Goal: Task Accomplishment & Management: Complete application form

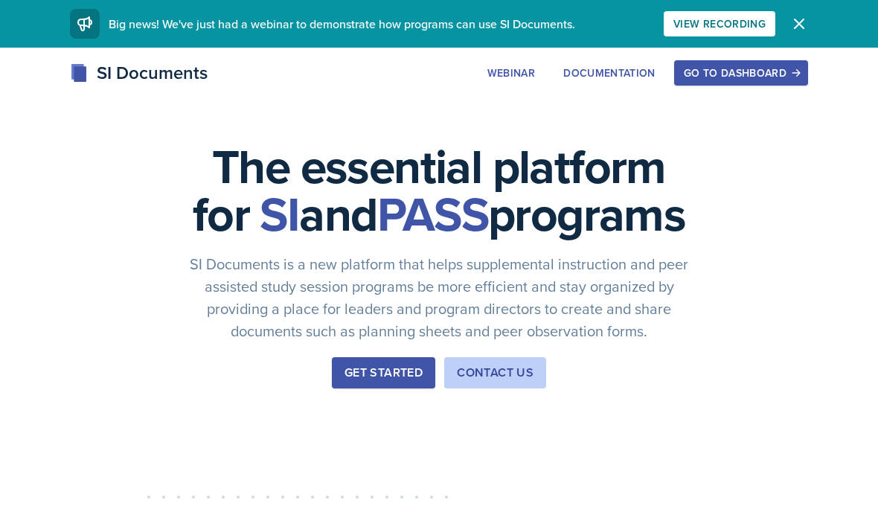
click at [750, 79] on div "Go to Dashboard" at bounding box center [740, 73] width 115 height 12
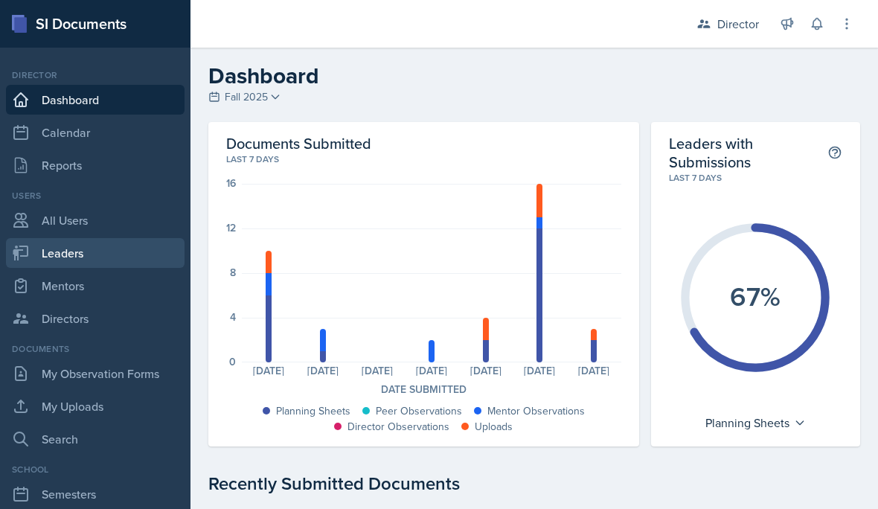
click at [88, 248] on link "Leaders" at bounding box center [95, 253] width 178 height 30
select select "a8c40de0-d7eb-4f82-90ee-ac0c6ce45f71"
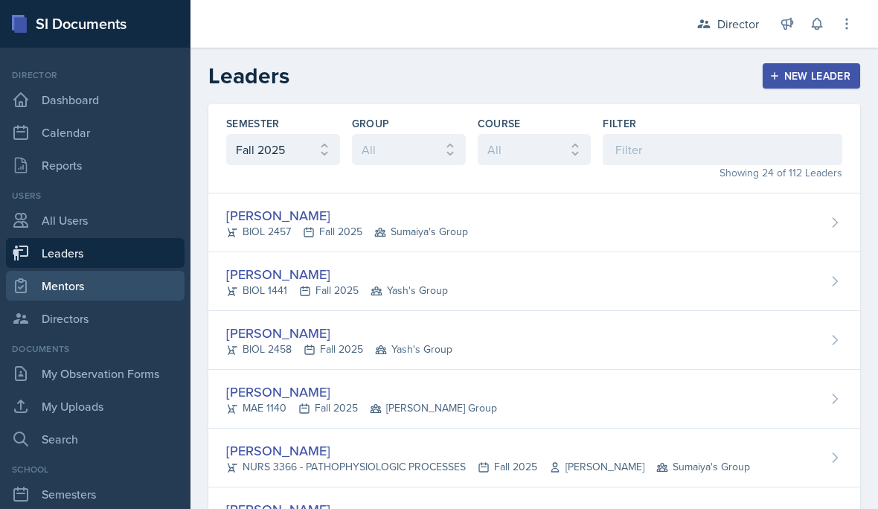
click at [122, 291] on link "Mentors" at bounding box center [95, 286] width 178 height 30
select select "a8c40de0-d7eb-4f82-90ee-ac0c6ce45f71"
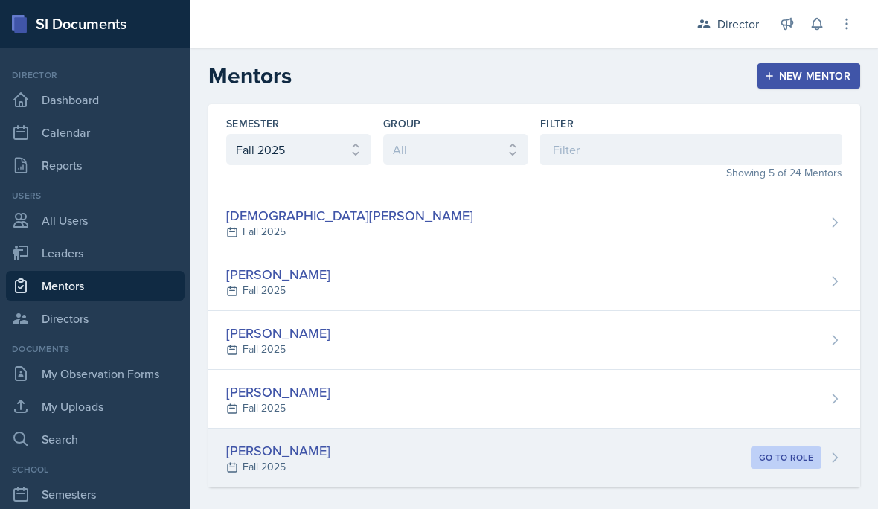
click at [274, 447] on div "[PERSON_NAME]" at bounding box center [278, 450] width 104 height 20
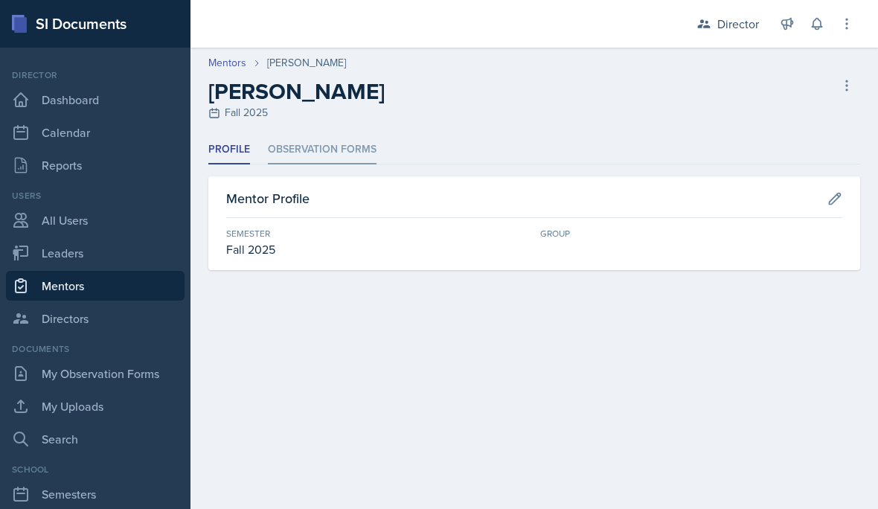
click at [332, 136] on li "Observation Forms" at bounding box center [322, 149] width 109 height 29
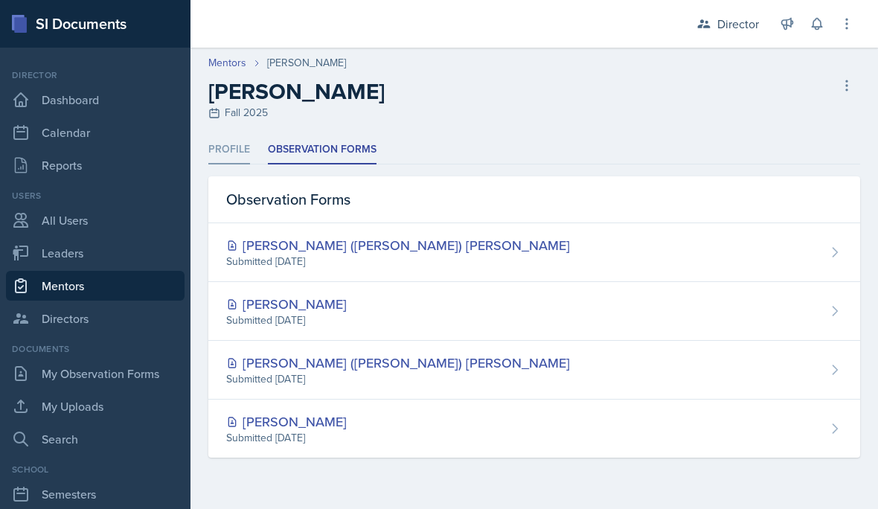
click at [239, 137] on li "Profile" at bounding box center [229, 149] width 42 height 29
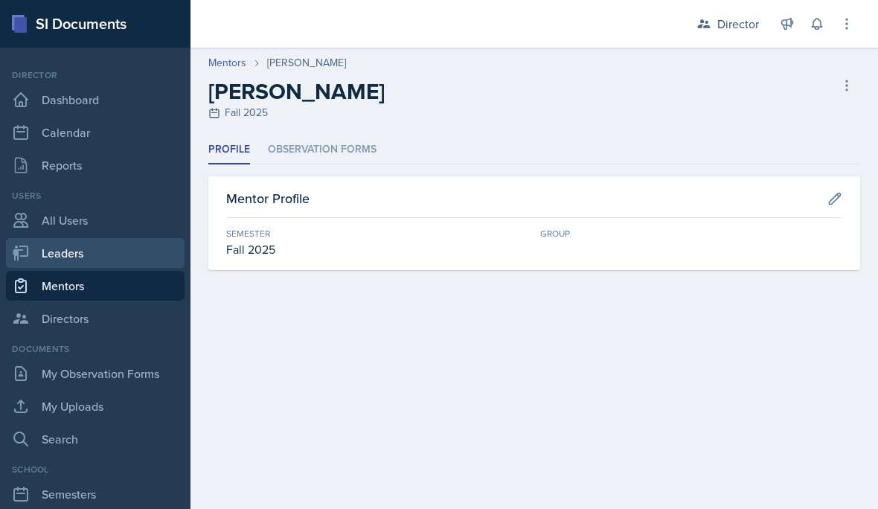
click at [116, 256] on link "Leaders" at bounding box center [95, 253] width 178 height 30
select select "a8c40de0-d7eb-4f82-90ee-ac0c6ce45f71"
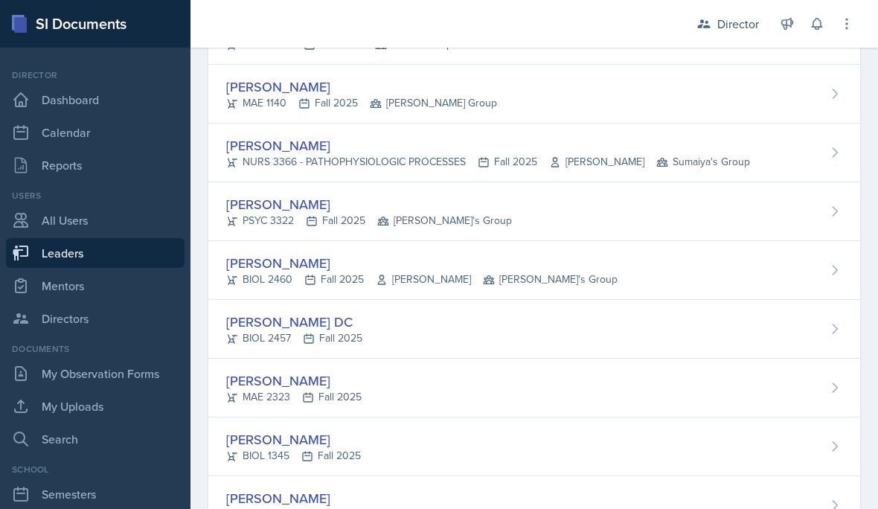
scroll to position [294, 0]
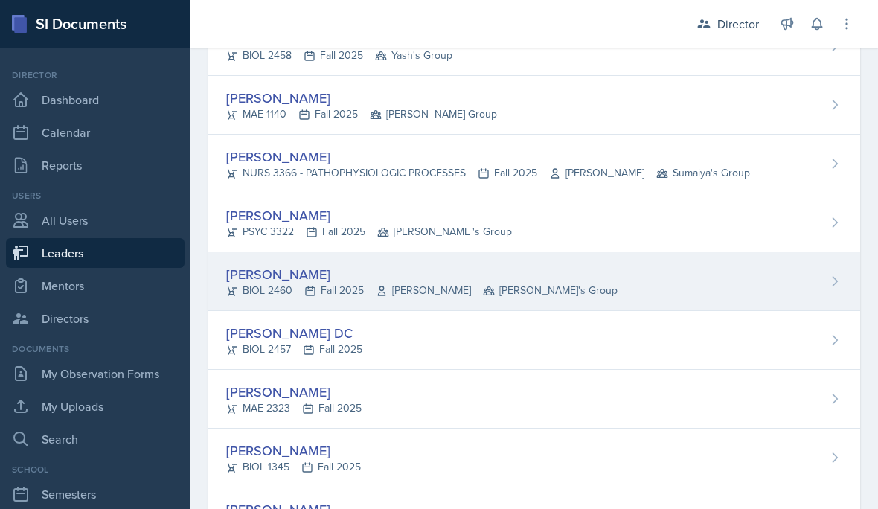
click at [295, 267] on div "[PERSON_NAME]" at bounding box center [421, 274] width 391 height 20
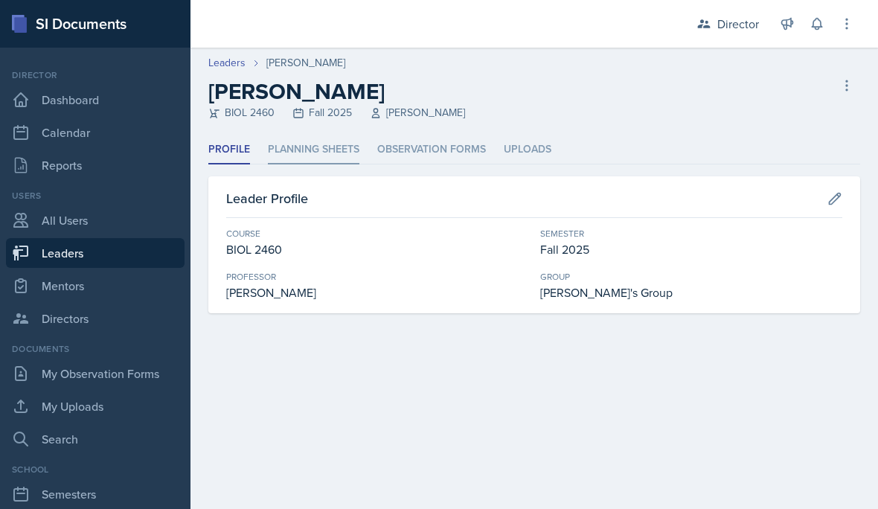
click at [329, 148] on li "Planning Sheets" at bounding box center [313, 149] width 91 height 29
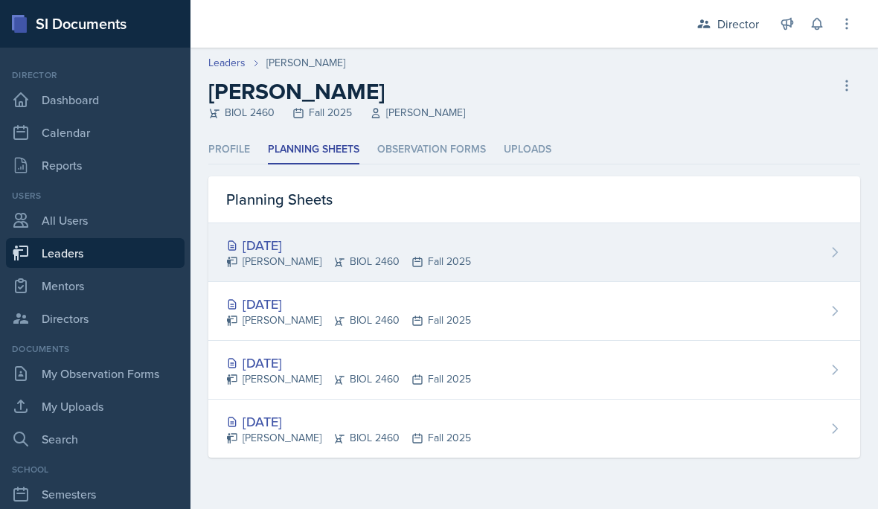
click at [576, 245] on div "[DATE] [PERSON_NAME] BIOL 2460 Fall 2025" at bounding box center [533, 252] width 651 height 59
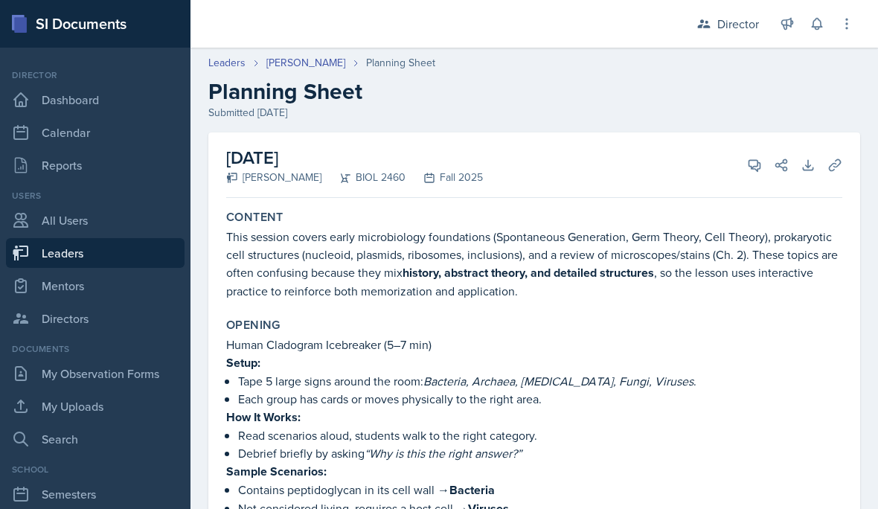
click at [744, 176] on div "[DATE] [PERSON_NAME] BIOL 2460 Fall 2025 View Comments Comments Send Share Down…" at bounding box center [534, 164] width 616 height 65
click at [751, 161] on icon at bounding box center [754, 165] width 15 height 15
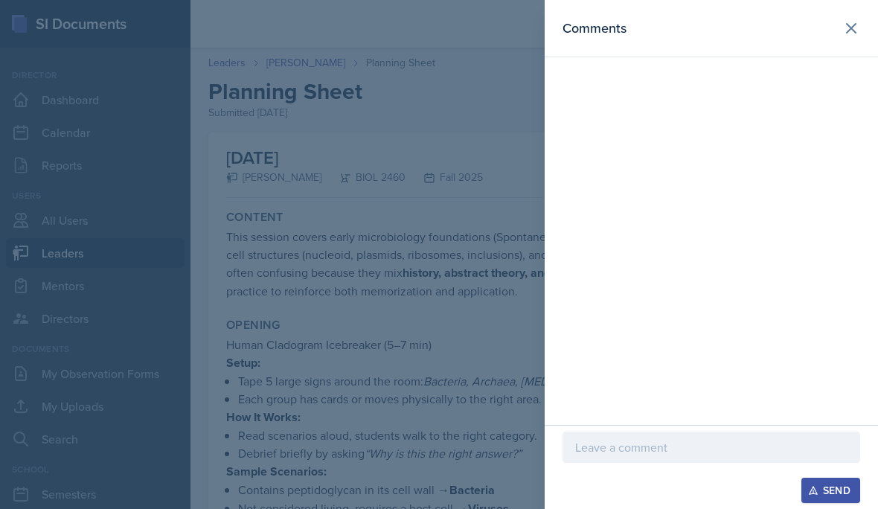
click at [628, 453] on p at bounding box center [711, 447] width 272 height 18
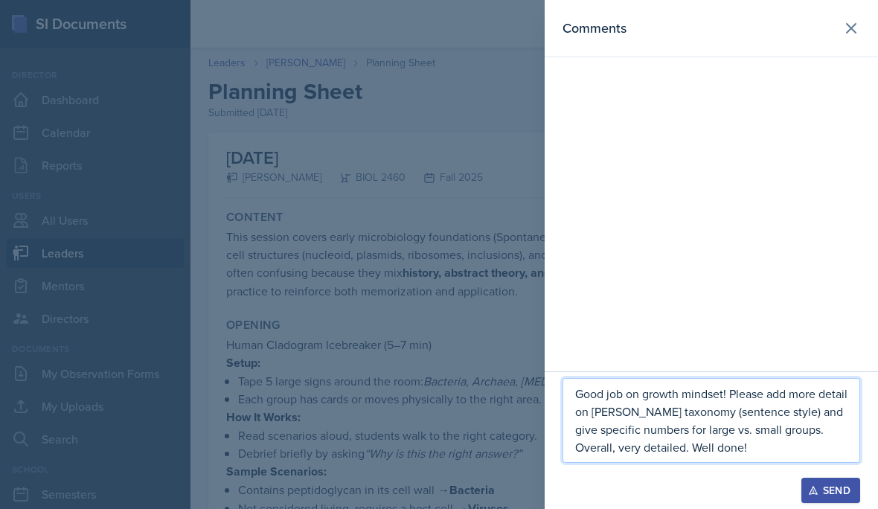
click at [833, 492] on div "Send" at bounding box center [830, 490] width 39 height 12
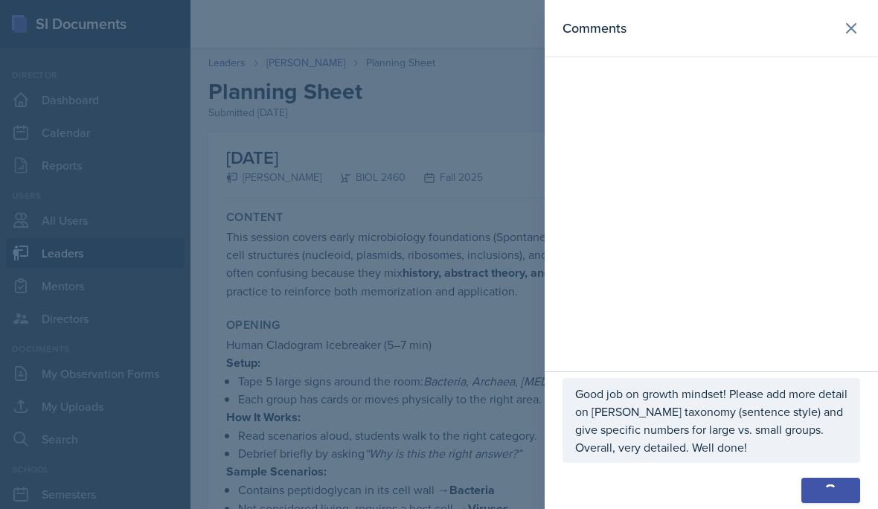
scroll to position [54, 0]
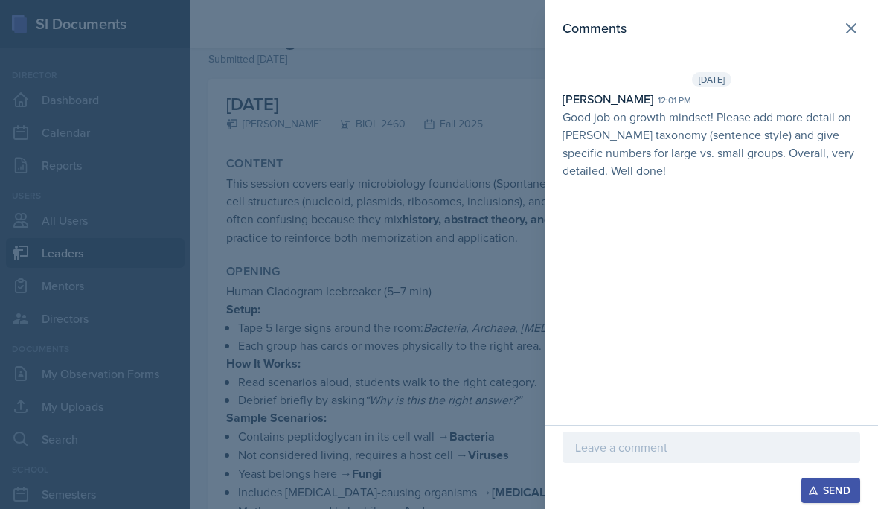
click at [869, 14] on header "Comments" at bounding box center [710, 28] width 333 height 57
click at [834, 492] on div "Send" at bounding box center [830, 490] width 39 height 12
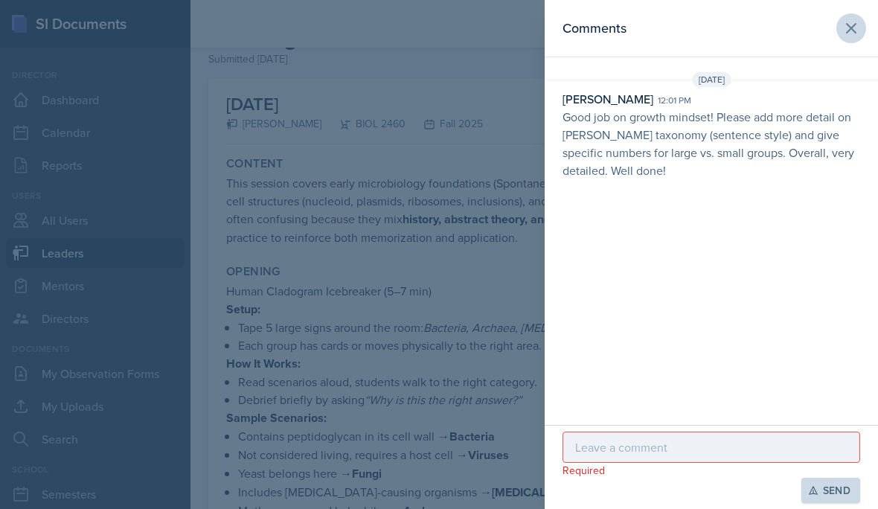
click at [852, 27] on icon at bounding box center [850, 28] width 9 height 9
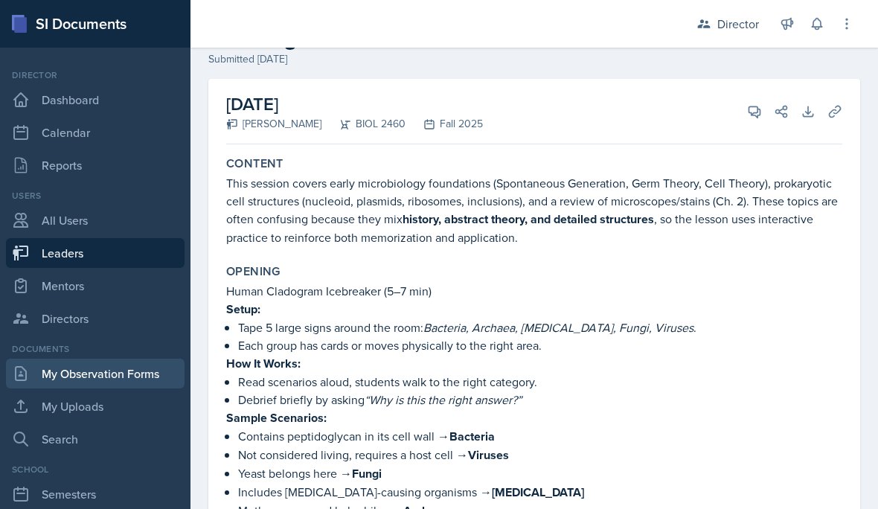
click at [141, 358] on link "My Observation Forms" at bounding box center [95, 373] width 178 height 30
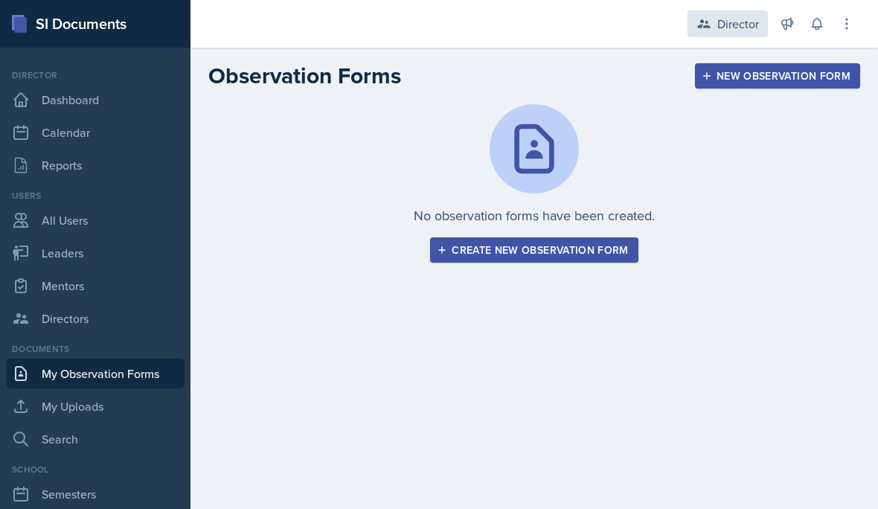
click at [728, 22] on div "Director" at bounding box center [738, 24] width 42 height 18
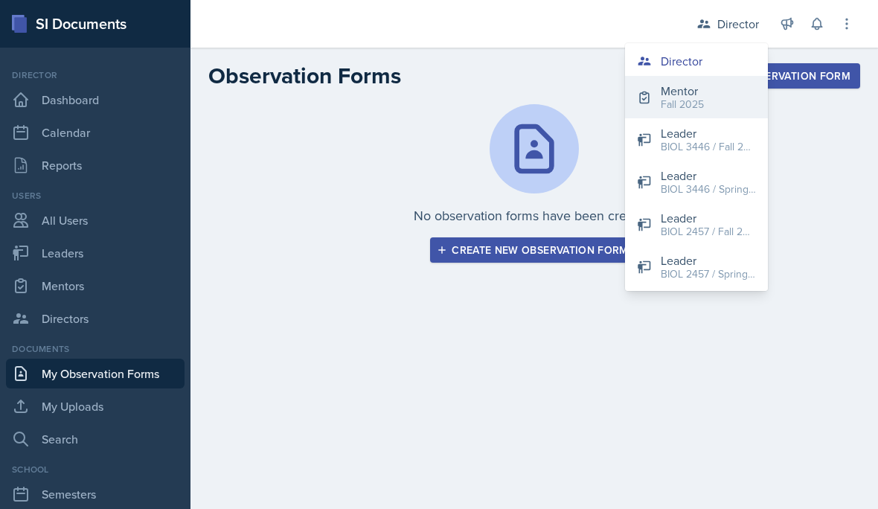
click at [726, 94] on button "Mentor Fall 2025" at bounding box center [696, 97] width 143 height 42
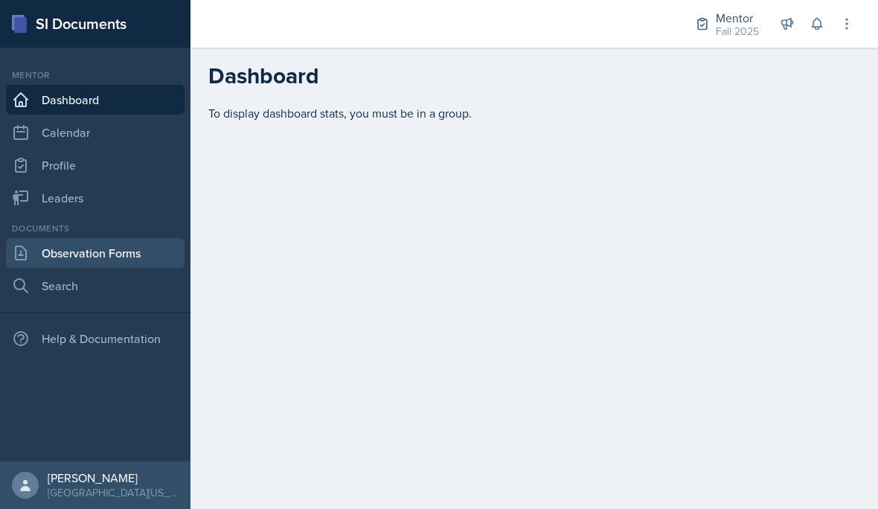
click at [148, 257] on link "Observation Forms" at bounding box center [95, 253] width 178 height 30
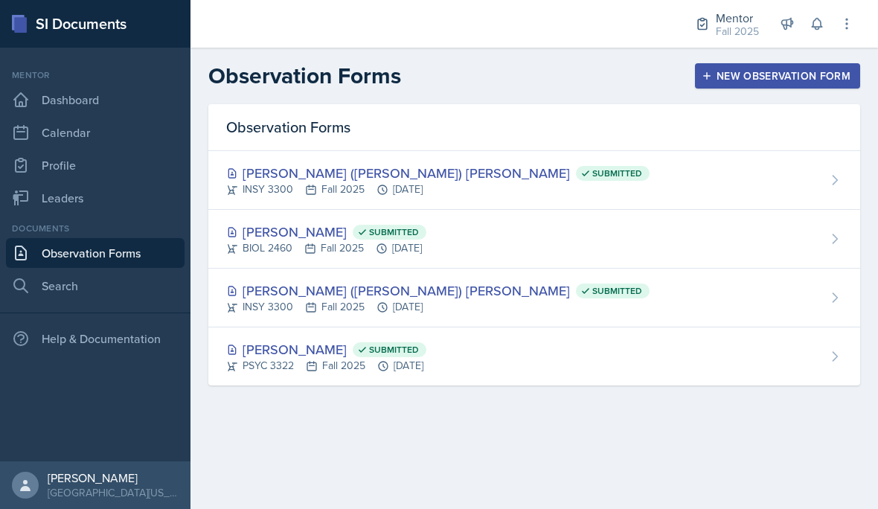
click at [795, 70] on div "New Observation Form" at bounding box center [777, 76] width 146 height 12
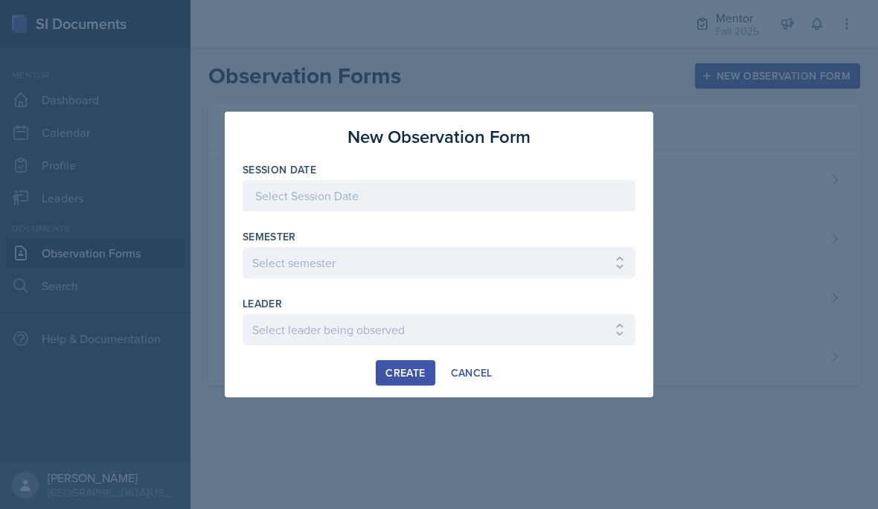
click at [488, 188] on div at bounding box center [438, 195] width 393 height 31
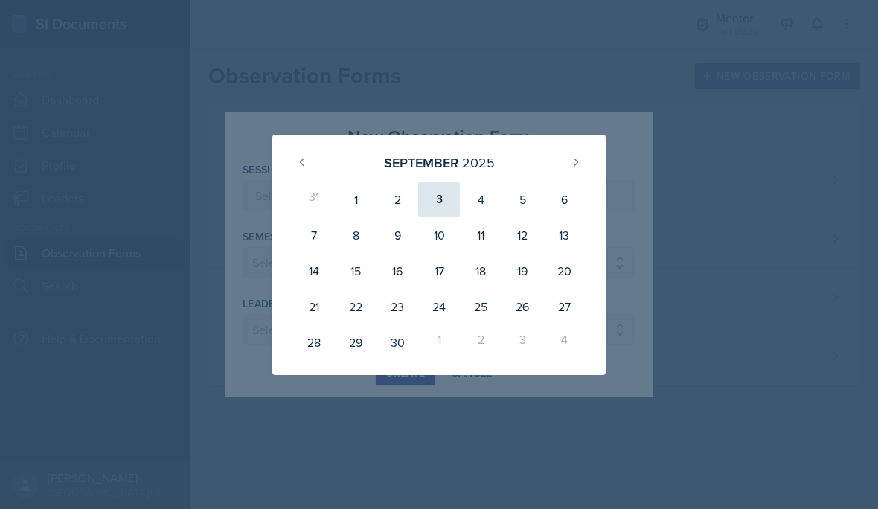
click at [444, 200] on div "3" at bounding box center [439, 199] width 42 height 36
type input "[DATE]"
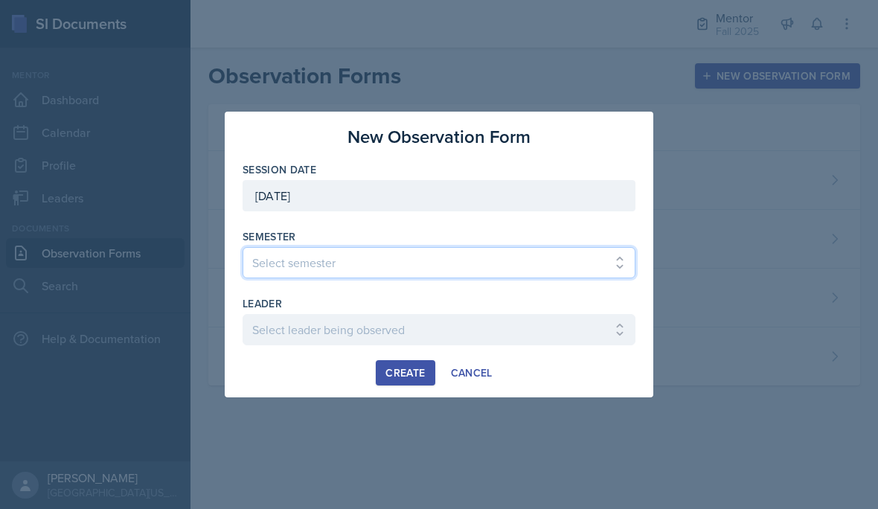
click at [379, 257] on select "Select semester All Fall 2024 Spring 2025 Fall 2025 Spring 2024 Fall 2023" at bounding box center [438, 262] width 393 height 31
select select "a8c40de0-d7eb-4f82-90ee-ac0c6ce45f71"
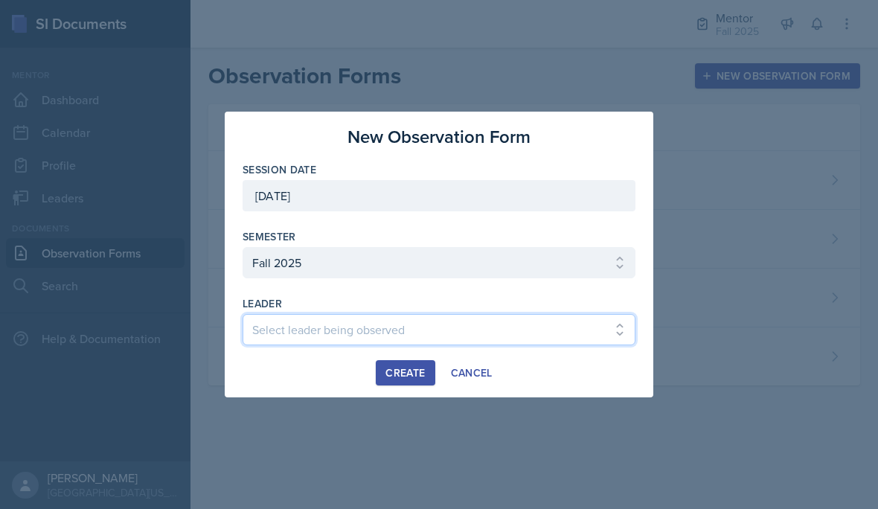
click at [336, 329] on select "Select leader being observed [PERSON_NAME] / NURS 3366 - PATHOPHYSIOLOGIC PROCE…" at bounding box center [438, 329] width 393 height 31
select select "66d4bb2c-218b-48ab-b98e-8278e9654034"
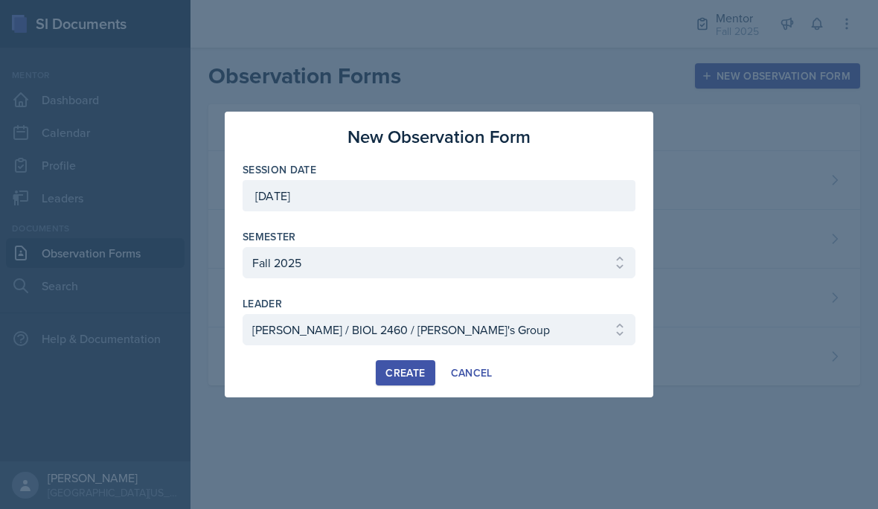
click at [421, 378] on div "Create" at bounding box center [404, 373] width 39 height 12
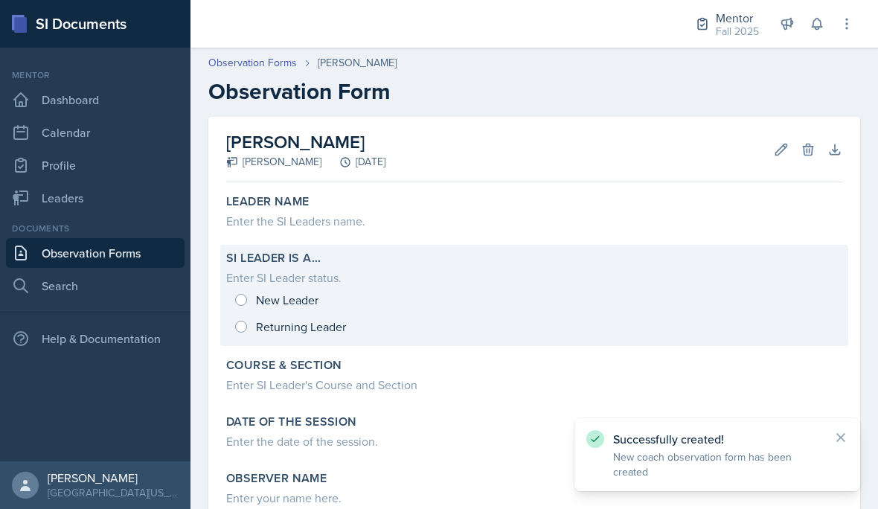
click at [305, 297] on div "New Leader Returning Leader" at bounding box center [534, 313] width 616 height 54
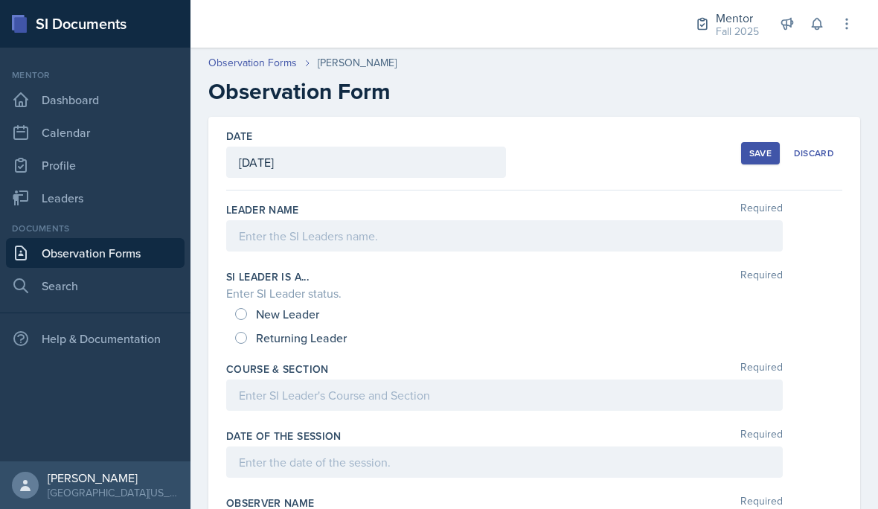
click at [259, 311] on span "New Leader" at bounding box center [287, 313] width 63 height 15
click at [247, 311] on input "New Leader" at bounding box center [241, 314] width 12 height 12
radio input "true"
click at [383, 236] on div at bounding box center [504, 235] width 556 height 31
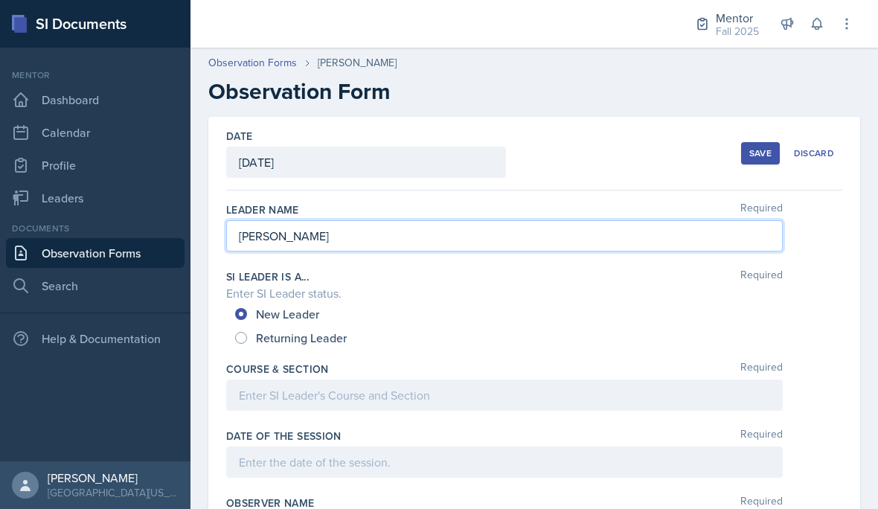
click at [537, 393] on div at bounding box center [504, 394] width 556 height 31
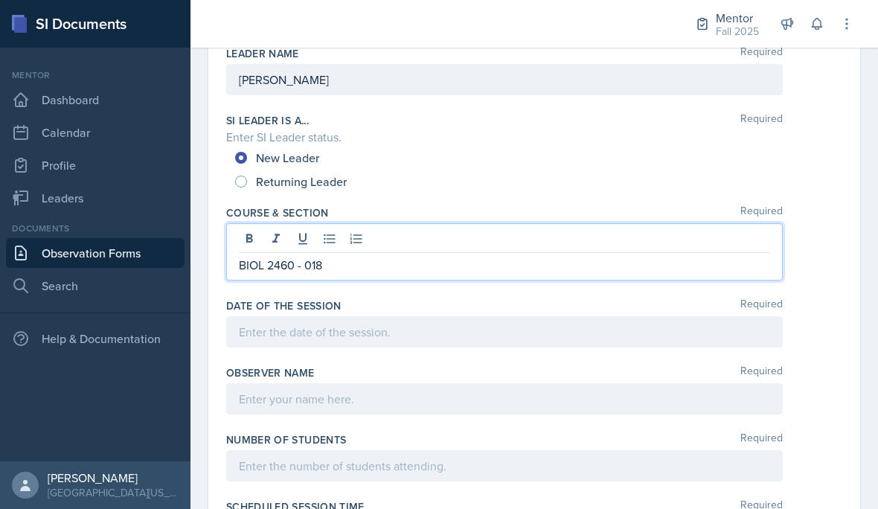
scroll to position [161, 0]
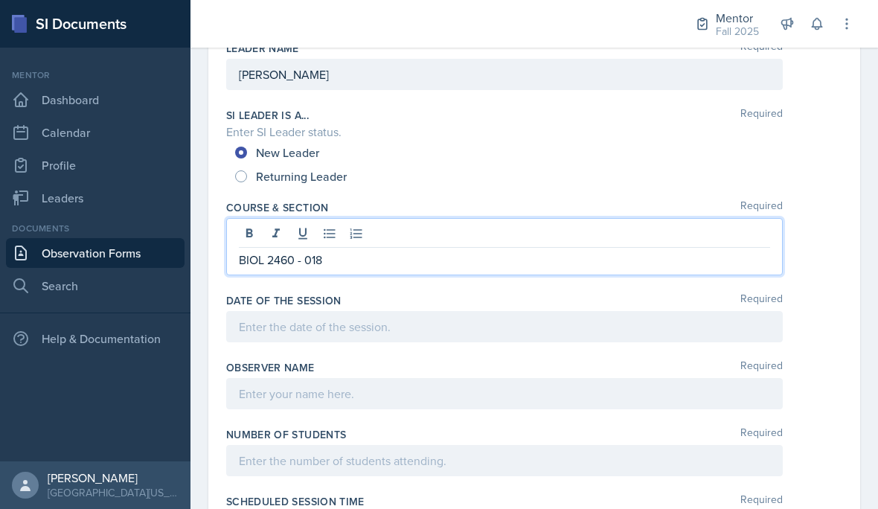
click at [396, 326] on div at bounding box center [504, 326] width 556 height 31
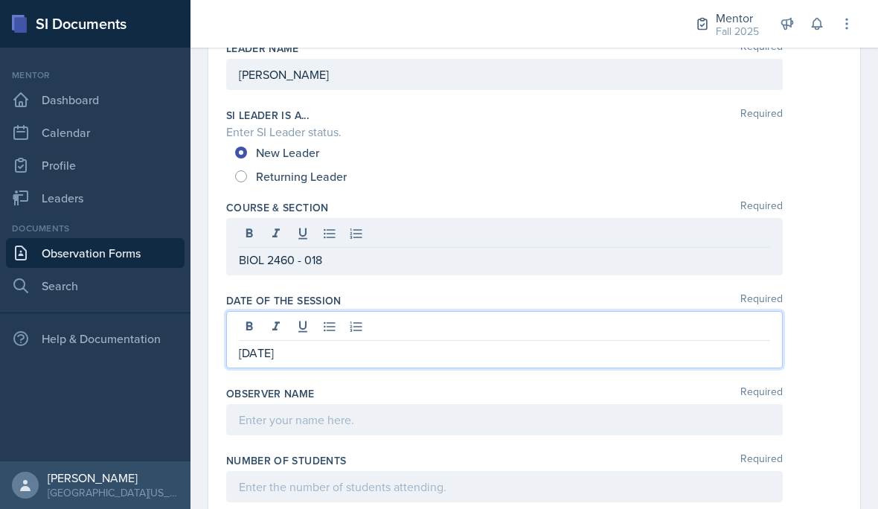
click at [510, 431] on div at bounding box center [504, 419] width 556 height 31
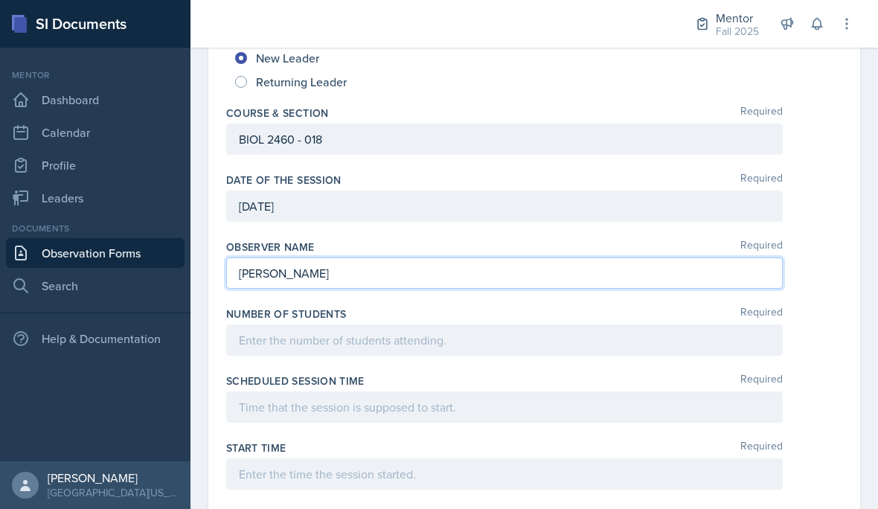
scroll to position [254, 0]
click at [481, 349] on div at bounding box center [504, 341] width 556 height 31
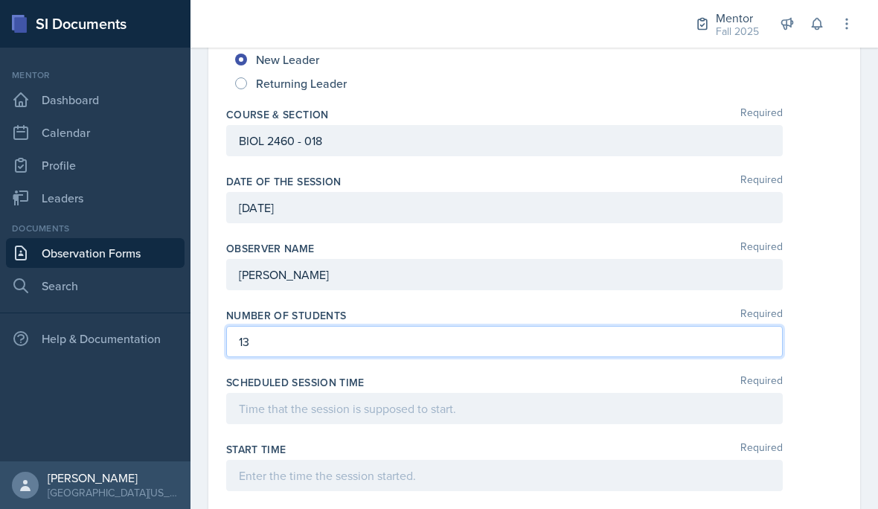
click at [489, 415] on div at bounding box center [504, 408] width 556 height 31
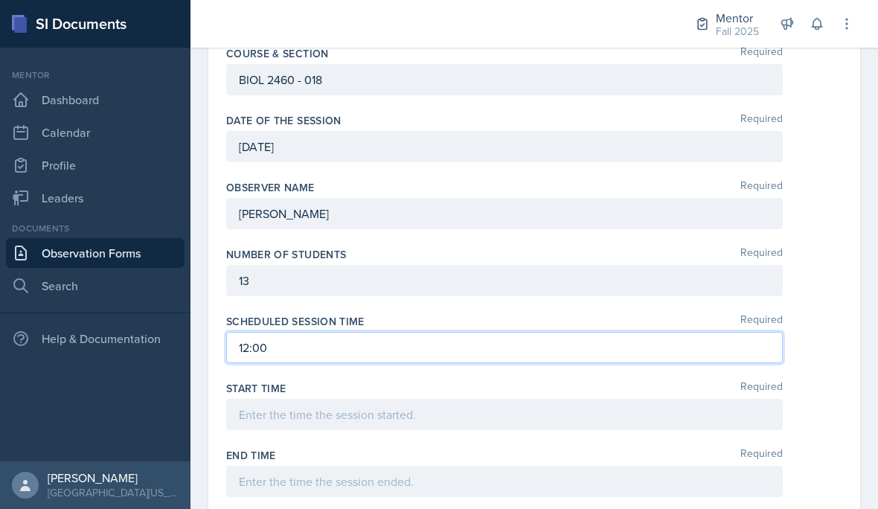
scroll to position [369, 0]
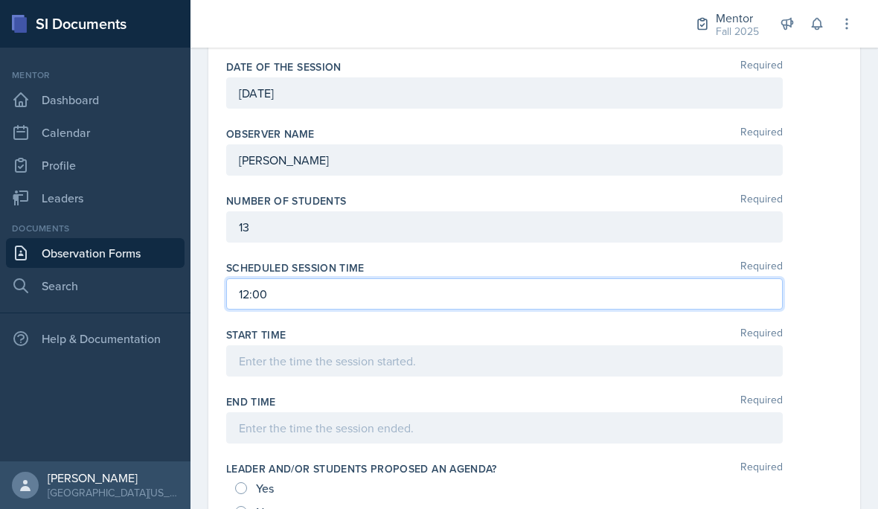
click at [591, 355] on div at bounding box center [504, 360] width 556 height 31
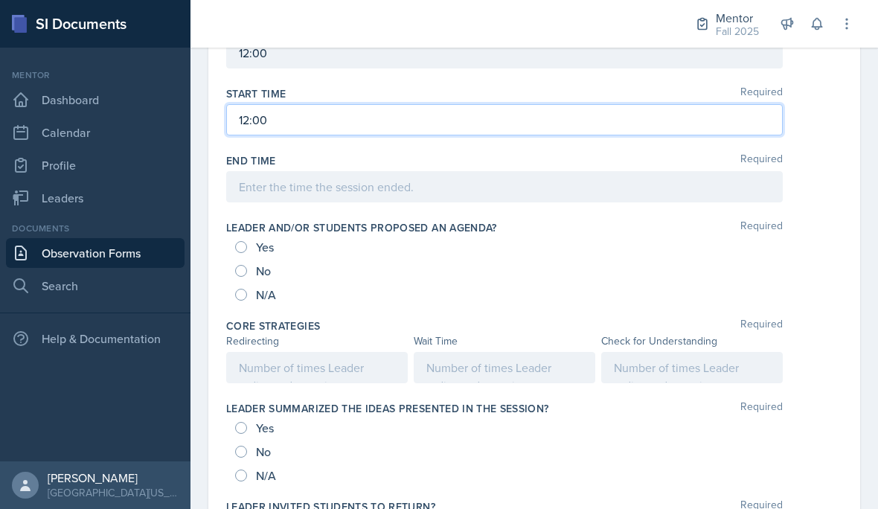
scroll to position [611, 0]
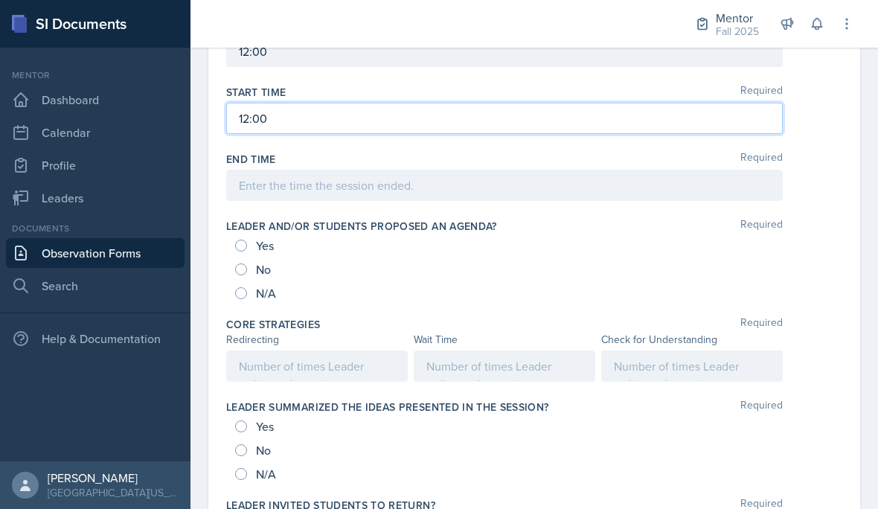
click at [431, 373] on div at bounding box center [503, 365] width 181 height 31
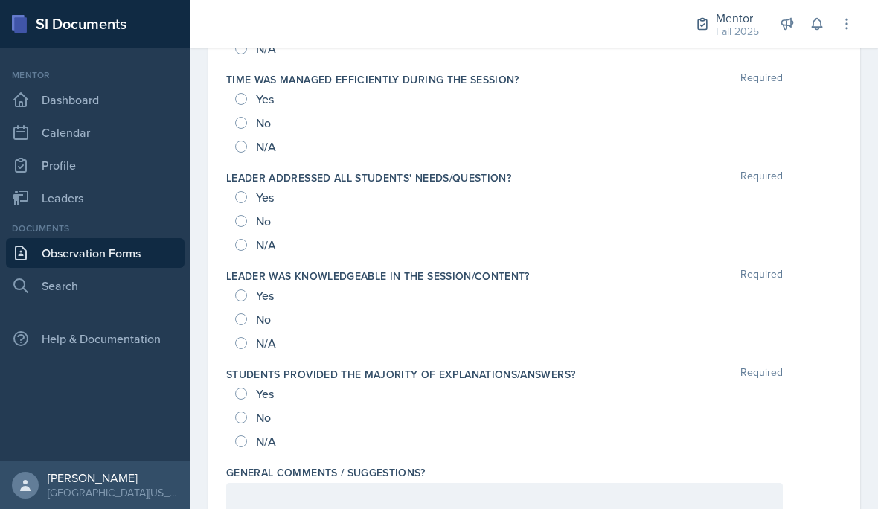
scroll to position [1525, 0]
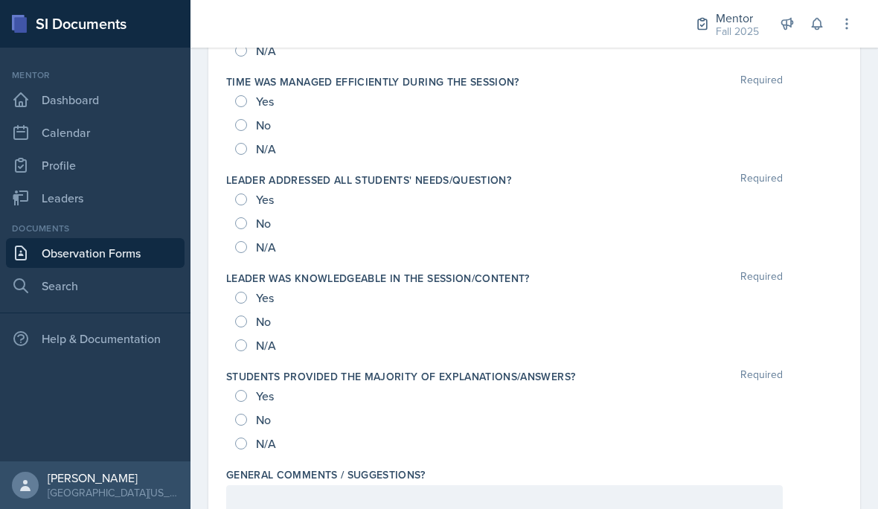
click at [294, 485] on div at bounding box center [504, 500] width 556 height 31
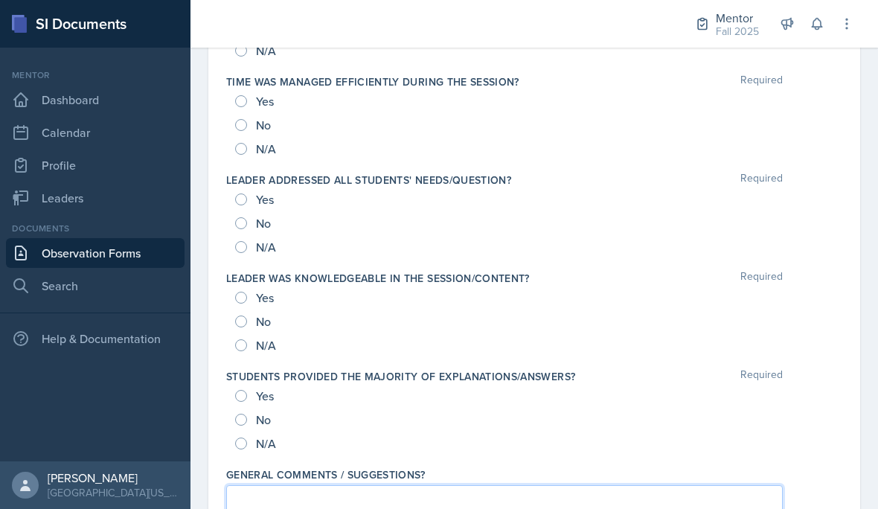
click at [264, 499] on p at bounding box center [504, 501] width 531 height 18
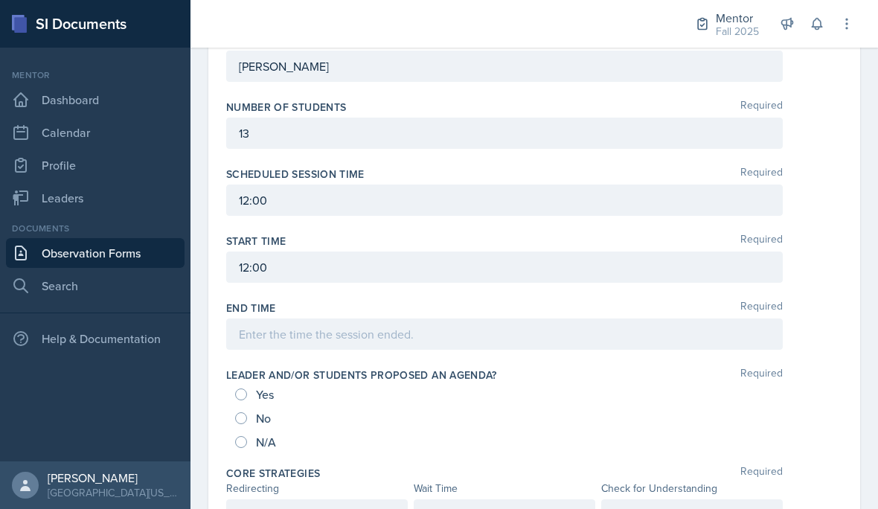
scroll to position [448, 0]
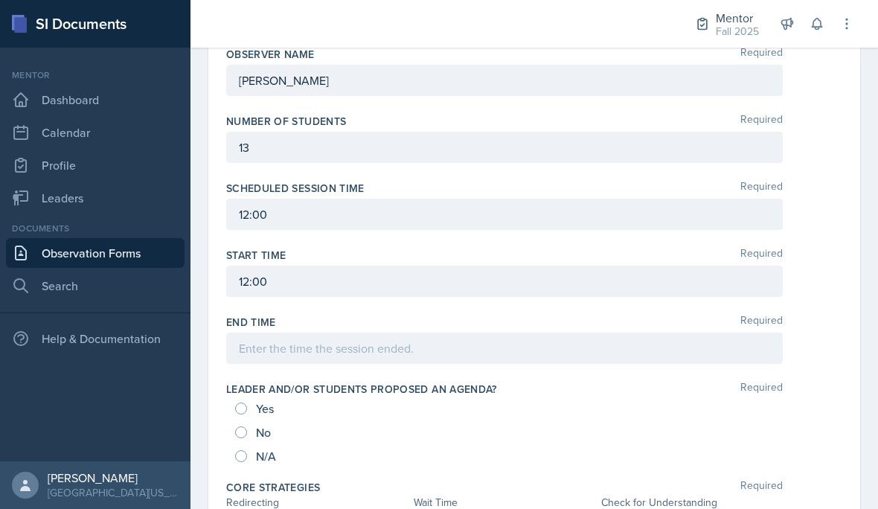
click at [388, 166] on div "Number of Students Required 13" at bounding box center [534, 141] width 616 height 67
click at [411, 135] on div "13" at bounding box center [504, 147] width 556 height 31
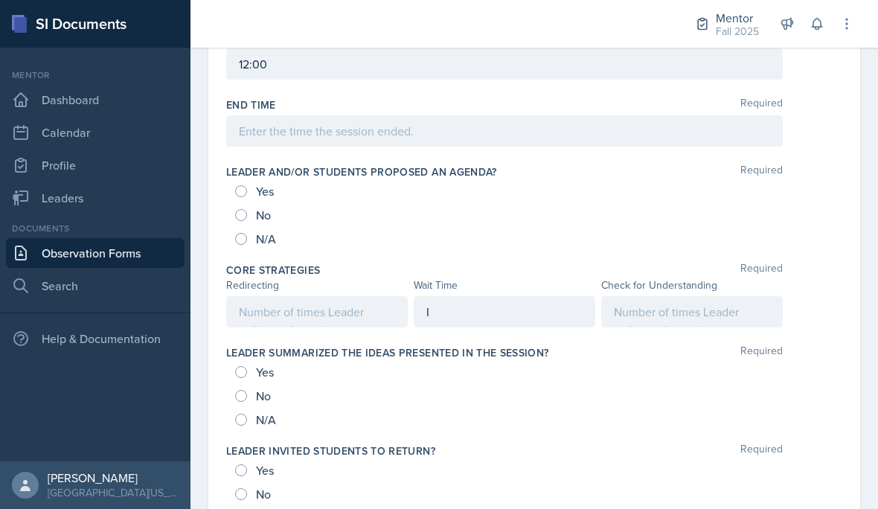
scroll to position [666, 0]
click at [701, 311] on div at bounding box center [691, 310] width 181 height 31
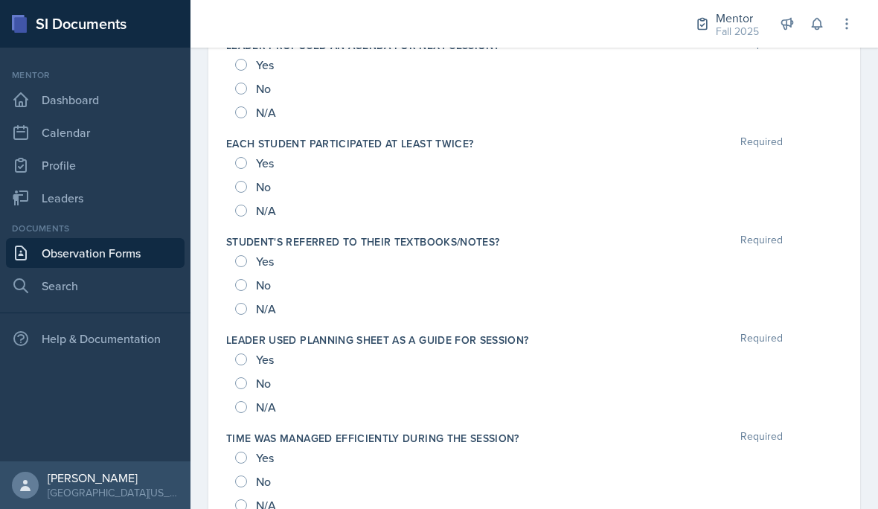
scroll to position [1235, 0]
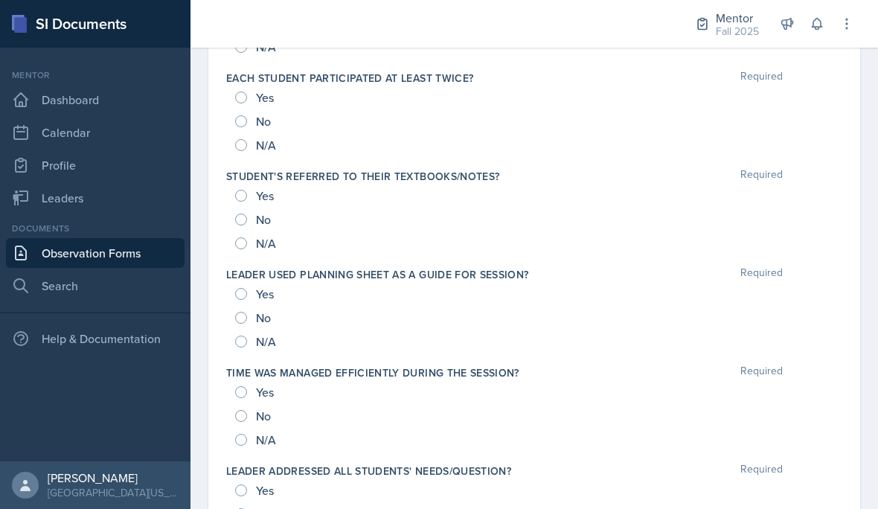
click at [245, 288] on input "Yes" at bounding box center [241, 294] width 12 height 12
radio input "true"
click at [257, 384] on span "Yes" at bounding box center [265, 391] width 18 height 15
click at [247, 386] on input "Yes" at bounding box center [241, 392] width 12 height 12
radio input "true"
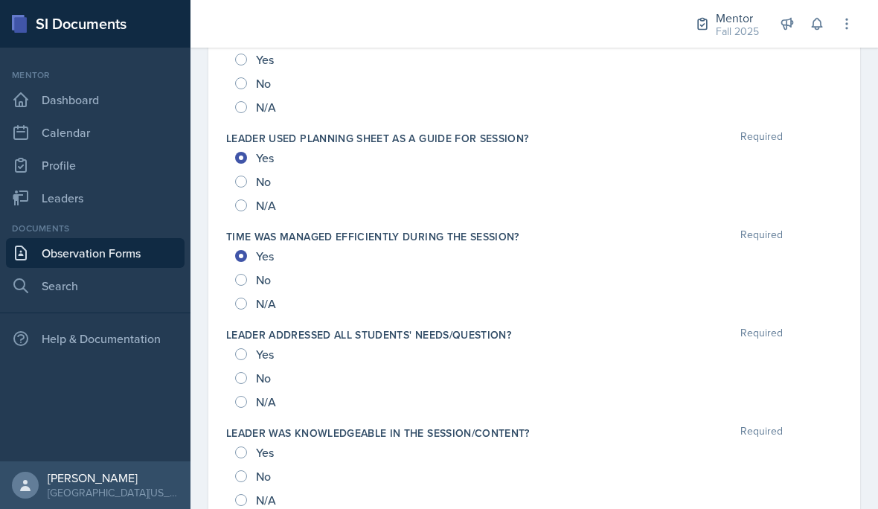
scroll to position [1371, 0]
click at [260, 351] on span "Yes" at bounding box center [265, 353] width 18 height 15
click at [247, 351] on input "Yes" at bounding box center [241, 353] width 12 height 12
radio input "true"
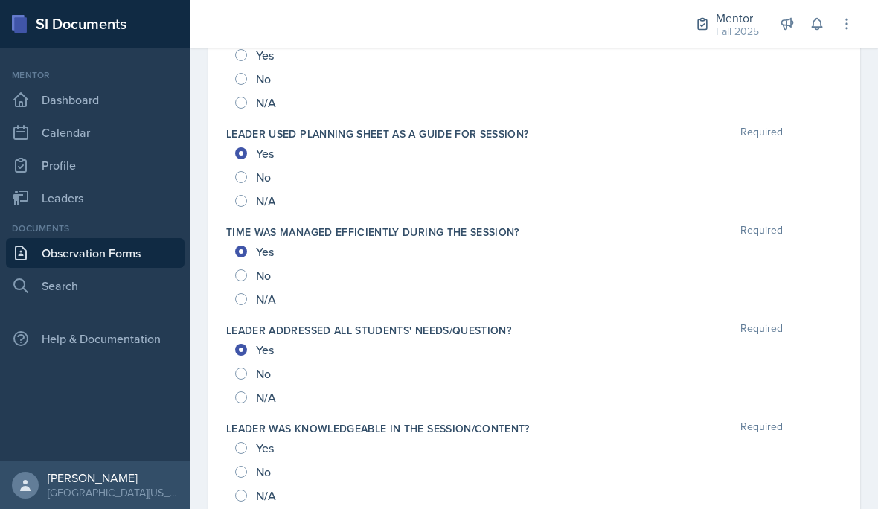
scroll to position [1396, 0]
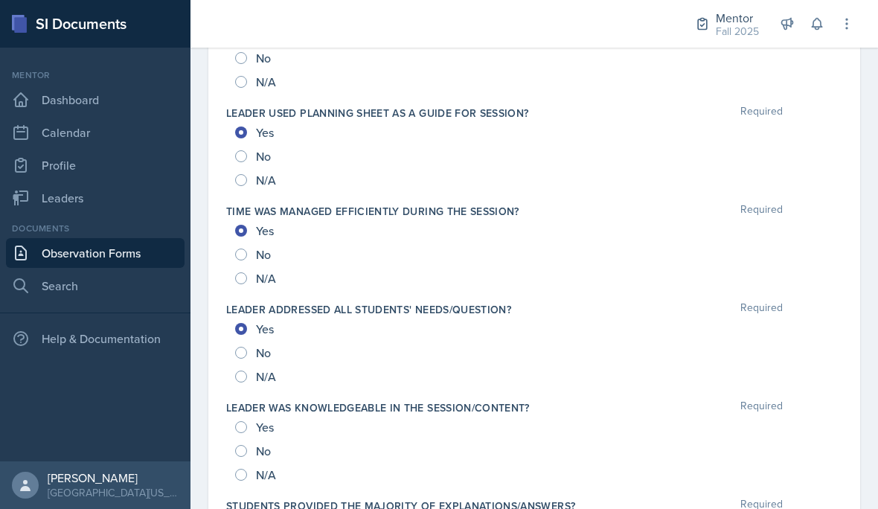
click at [257, 424] on span "Yes" at bounding box center [265, 426] width 18 height 15
click at [247, 424] on input "Yes" at bounding box center [241, 427] width 12 height 12
radio input "true"
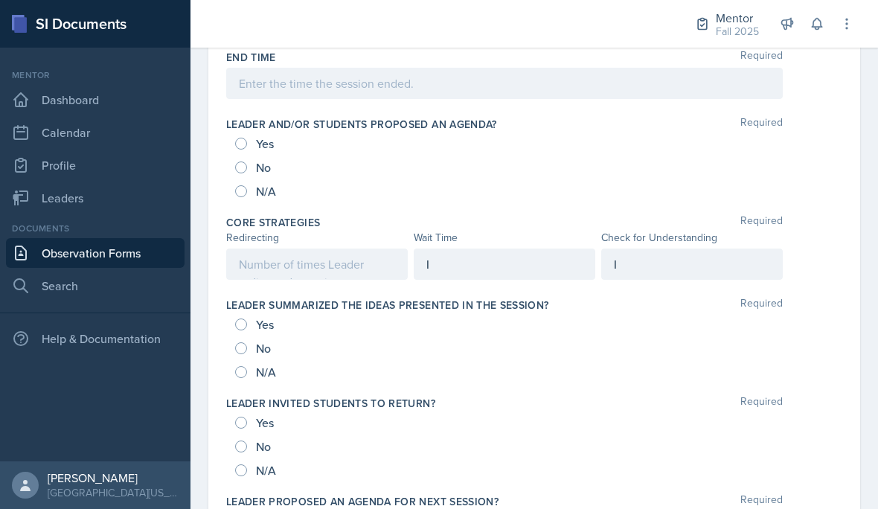
scroll to position [698, 0]
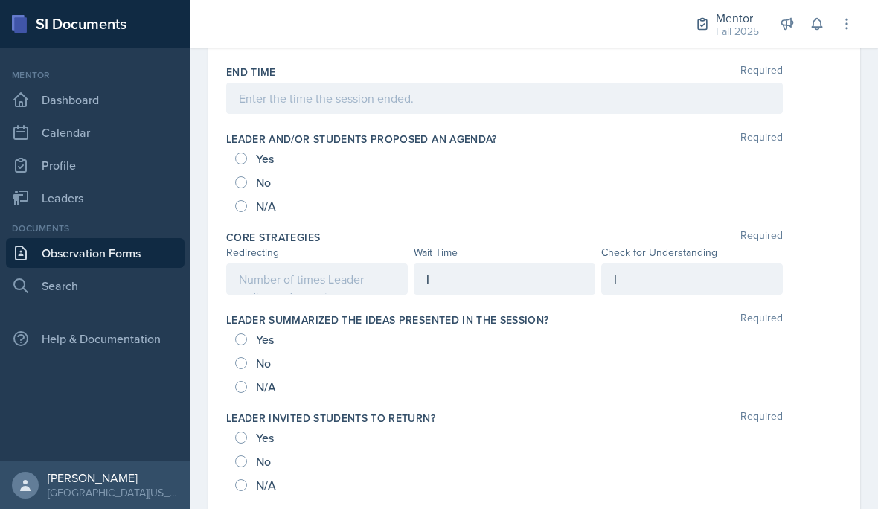
click at [649, 279] on div "I" at bounding box center [691, 278] width 181 height 31
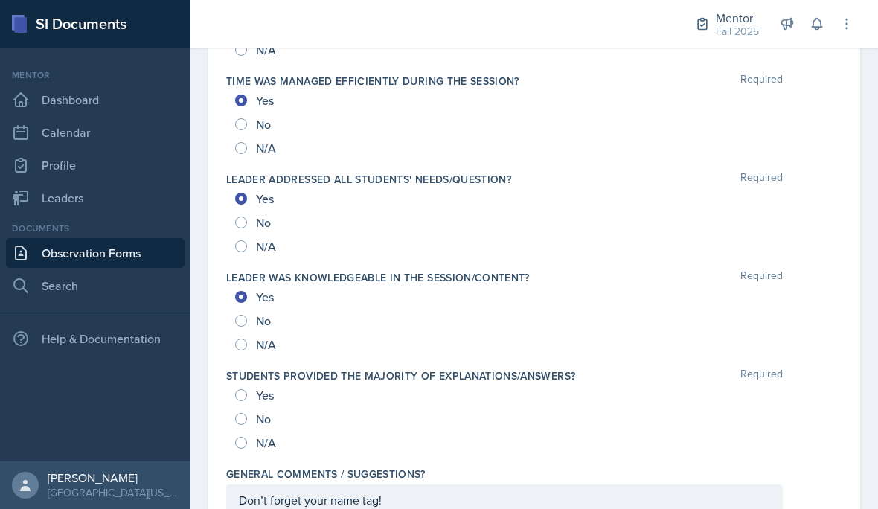
scroll to position [1525, 0]
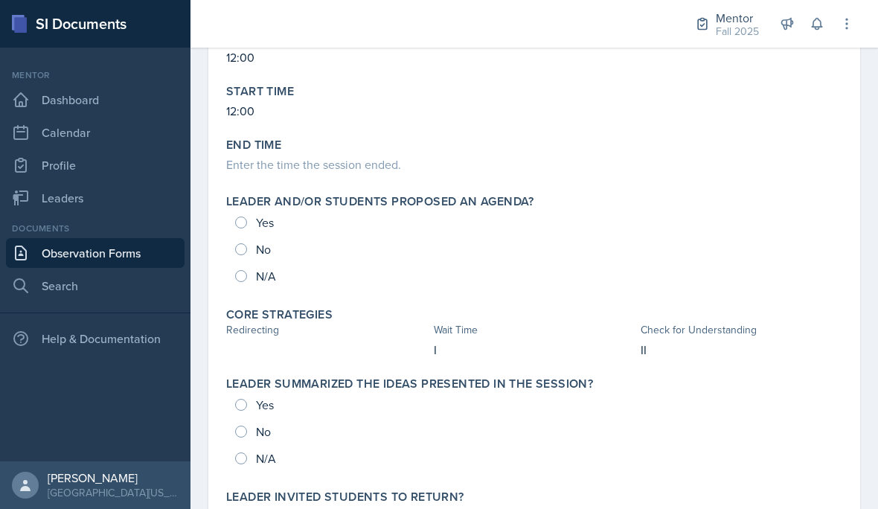
scroll to position [520, 0]
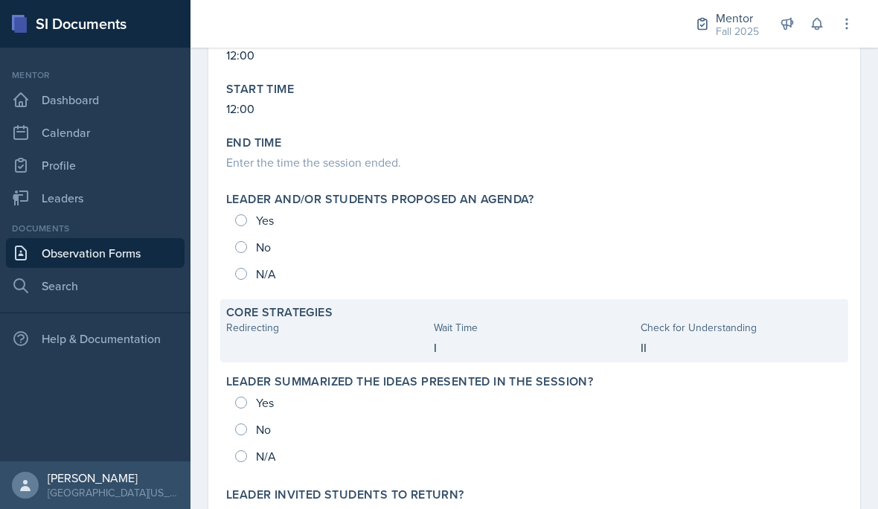
click at [323, 345] on div at bounding box center [327, 347] width 202 height 18
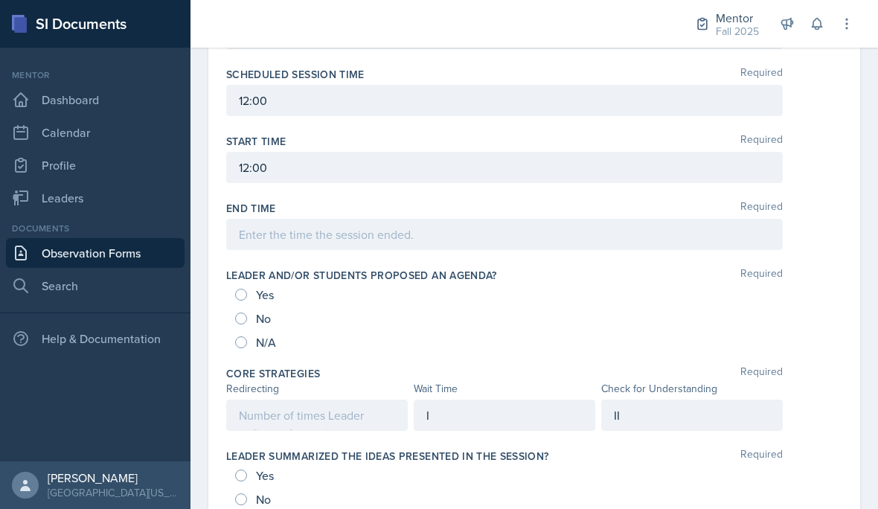
scroll to position [564, 0]
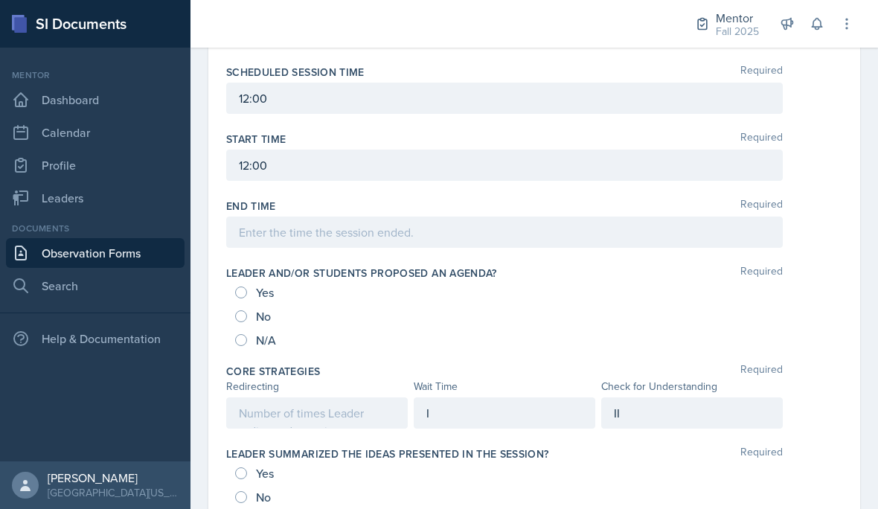
click at [306, 413] on div at bounding box center [316, 412] width 181 height 31
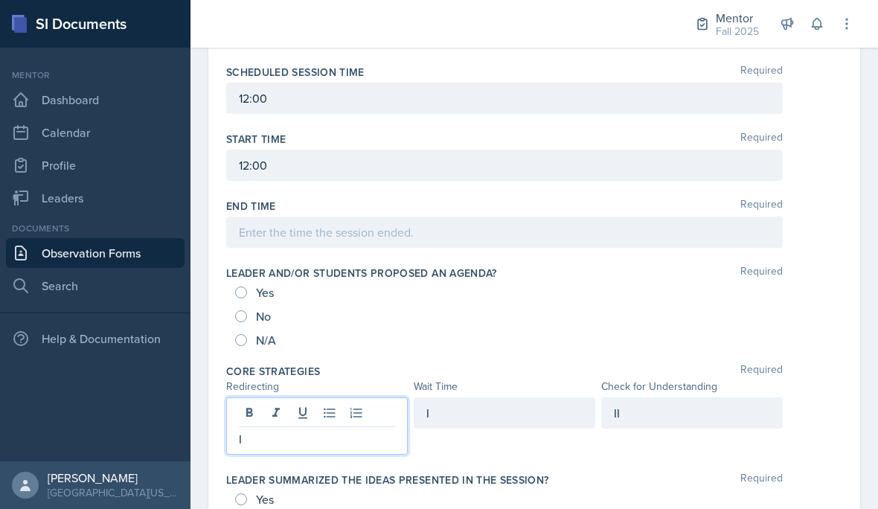
click at [245, 320] on input "No" at bounding box center [241, 316] width 12 height 12
radio input "true"
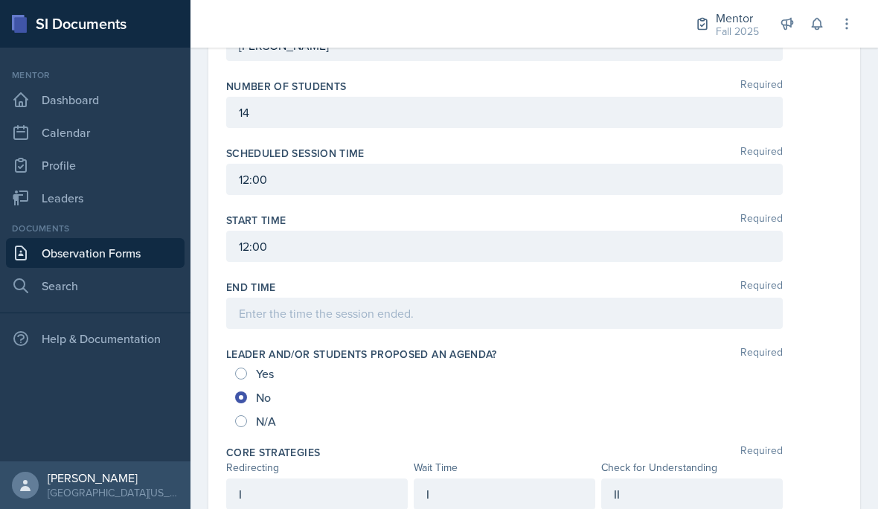
scroll to position [514, 0]
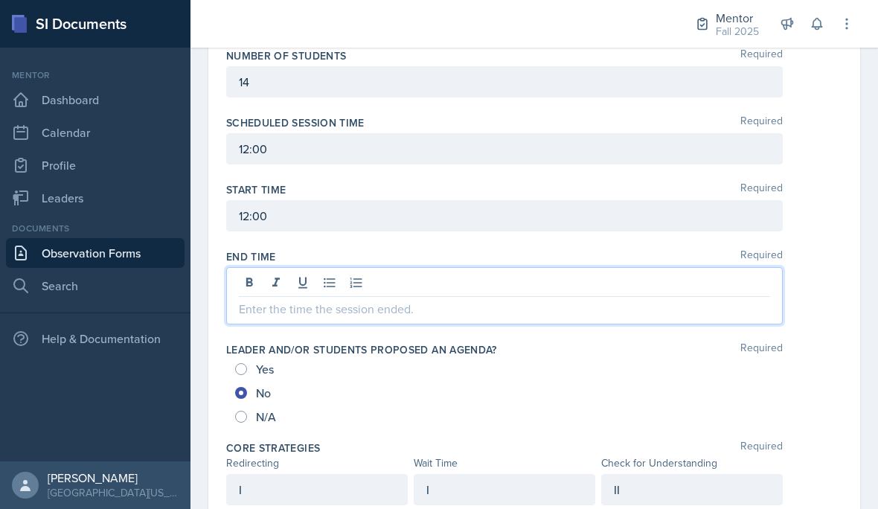
click at [397, 280] on div at bounding box center [504, 295] width 556 height 57
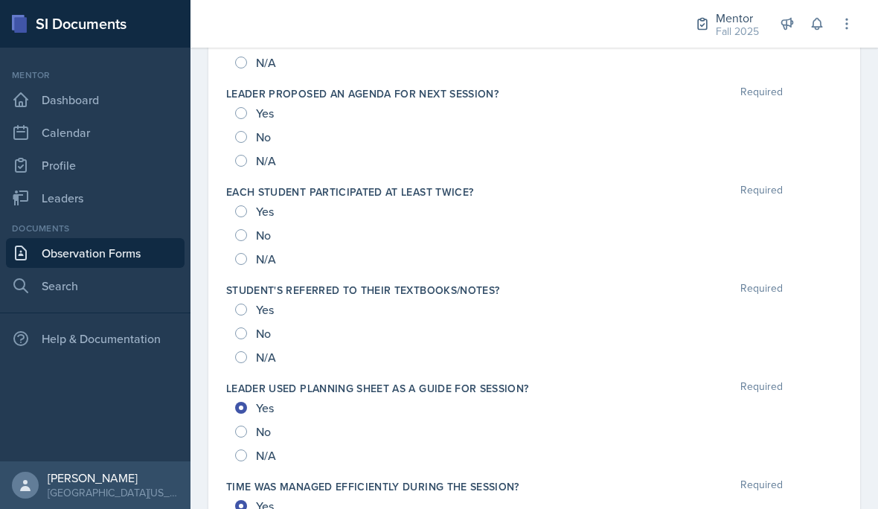
scroll to position [1150, 0]
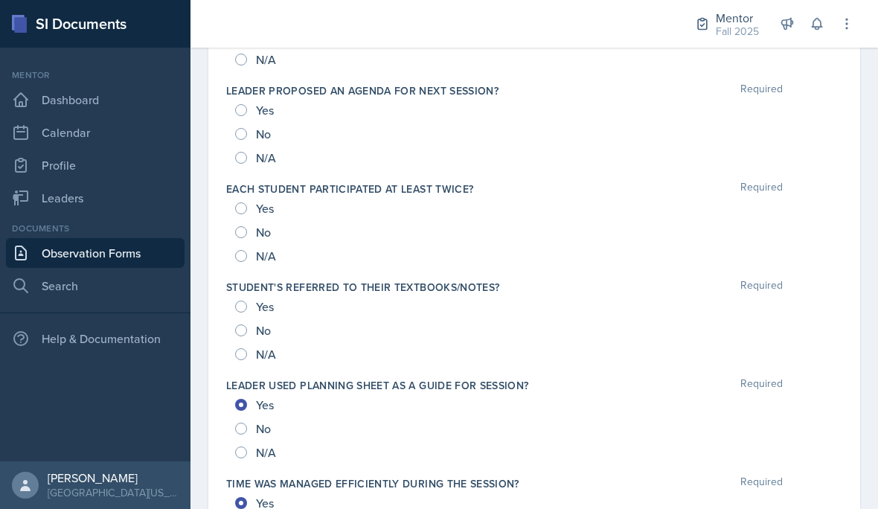
click at [260, 213] on span "Yes" at bounding box center [265, 208] width 18 height 15
click at [247, 213] on input "Yes" at bounding box center [241, 208] width 12 height 12
radio input "true"
click at [242, 300] on input "Yes" at bounding box center [241, 306] width 12 height 12
radio input "true"
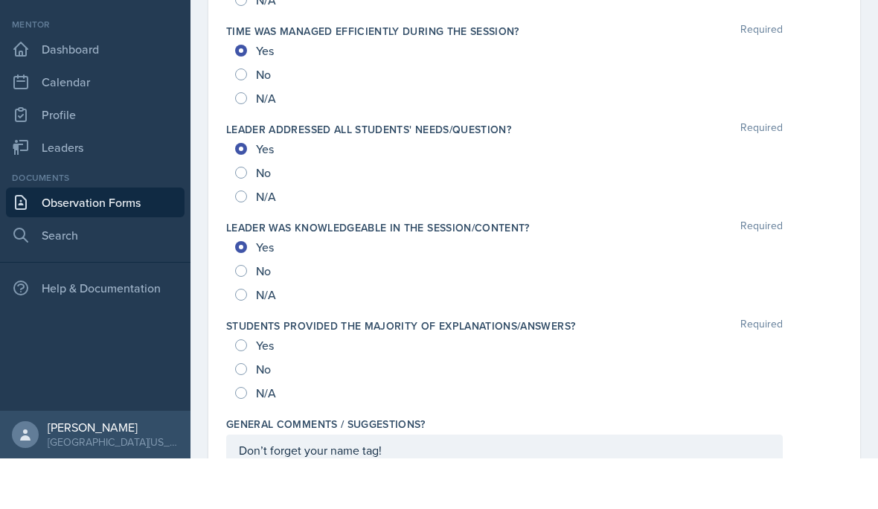
scroll to position [0, 0]
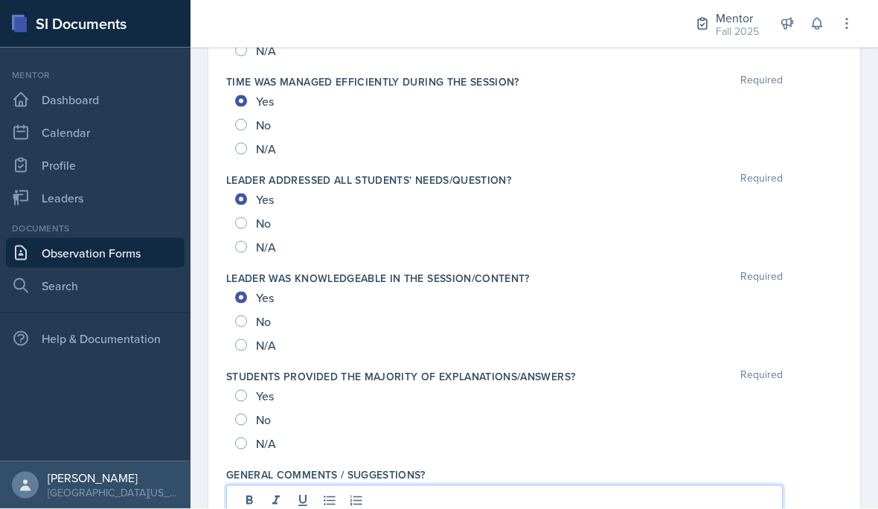
click at [415, 507] on div "Don’t forget your name tag!" at bounding box center [504, 513] width 556 height 57
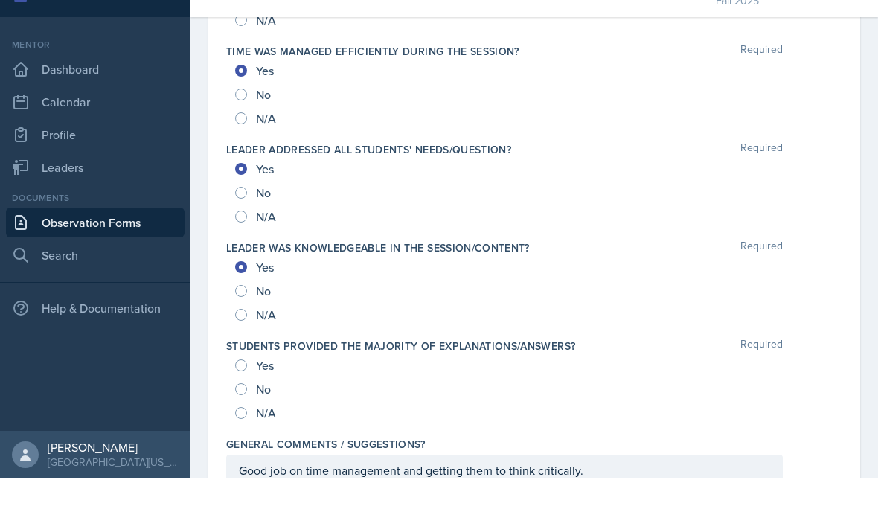
click at [686, 485] on div "Good job on time management and getting them to think critically." at bounding box center [504, 500] width 556 height 31
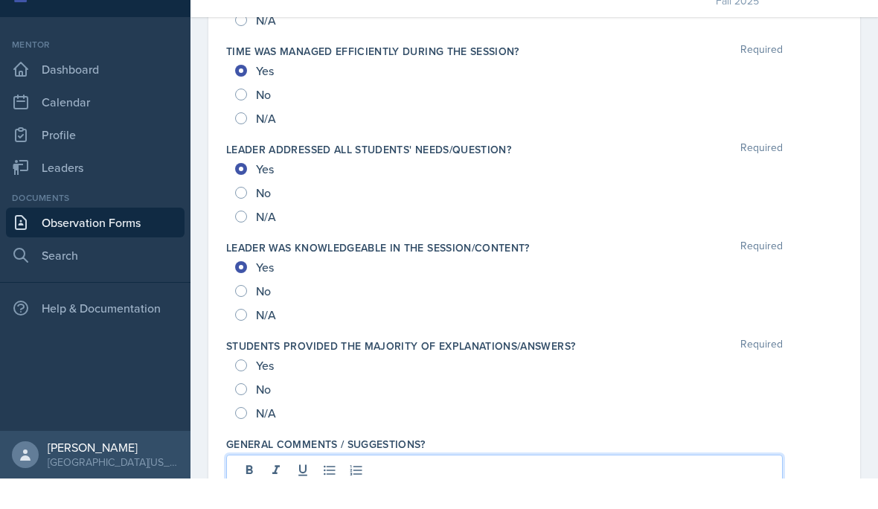
click at [703, 490] on div at bounding box center [504, 502] width 531 height 25
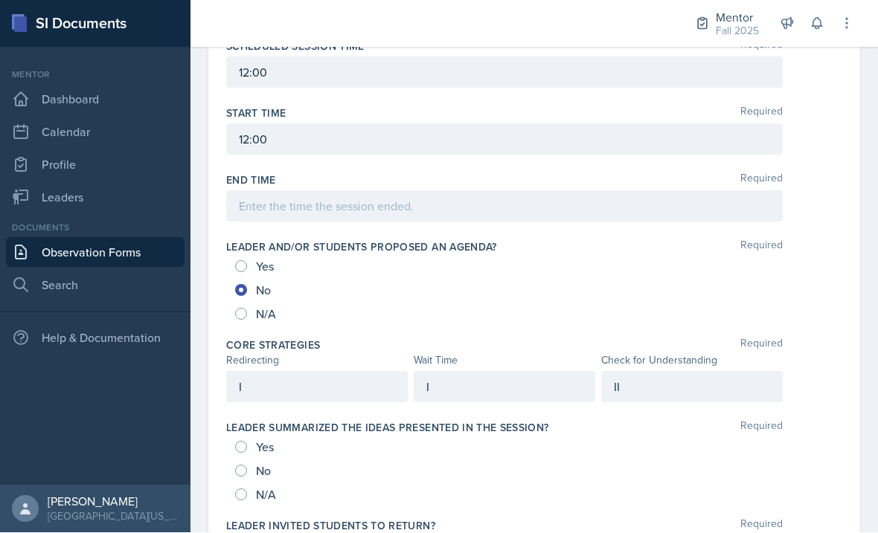
scroll to position [0, 0]
click at [309, 393] on div "I" at bounding box center [316, 387] width 181 height 31
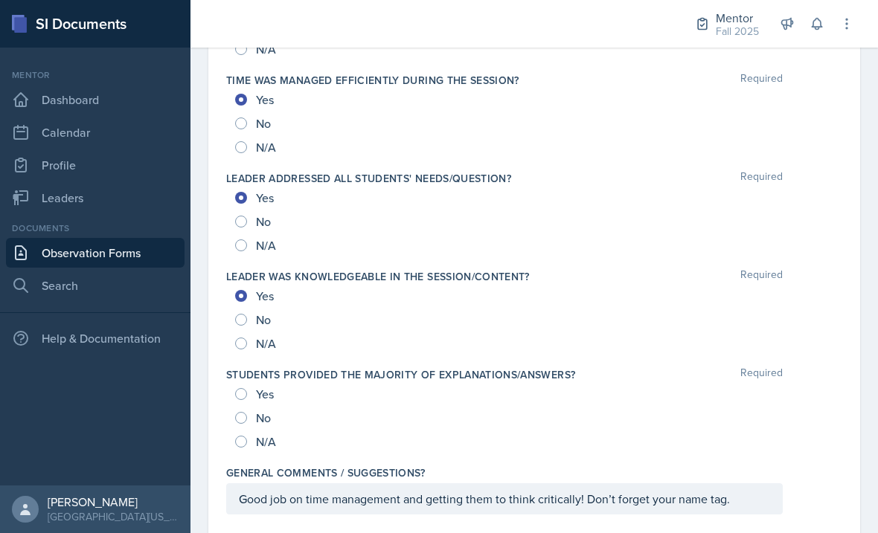
scroll to position [1525, 0]
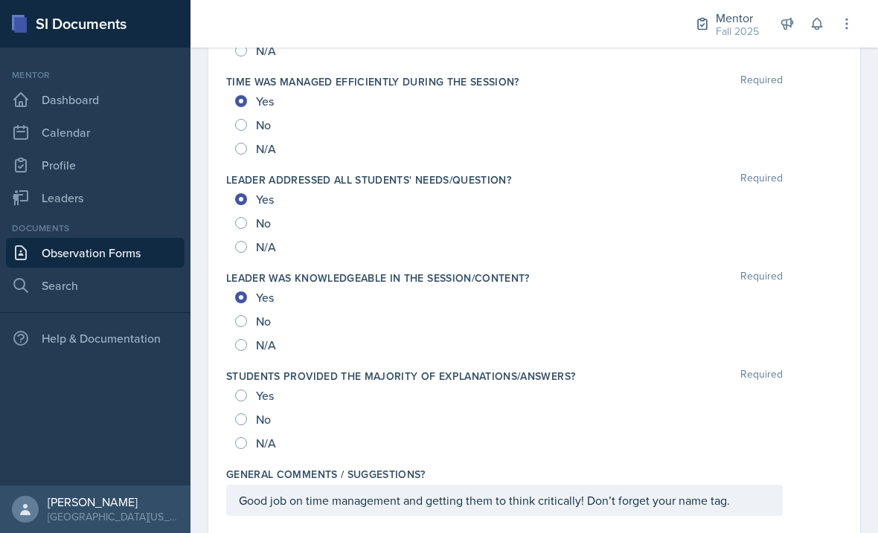
click at [747, 492] on div "Good job on time management and getting them to think critically! Don’t forget …" at bounding box center [504, 500] width 556 height 31
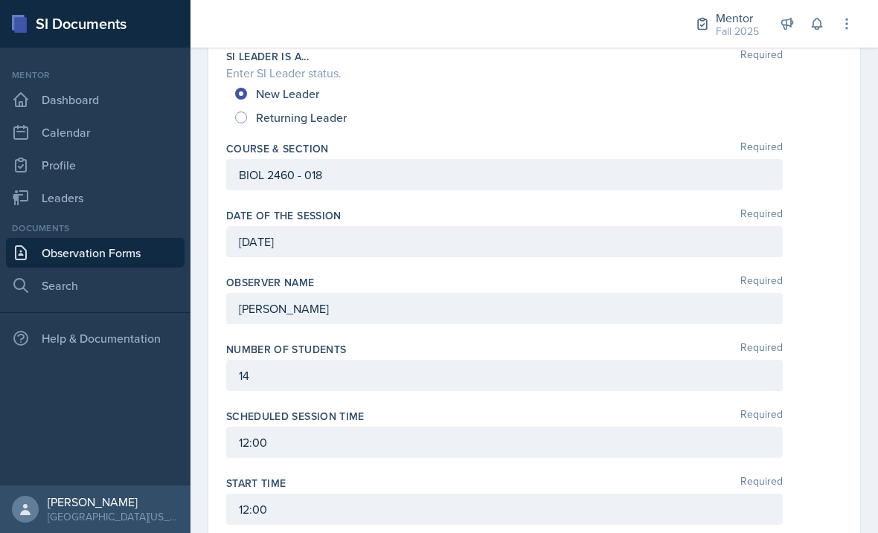
scroll to position [153, 0]
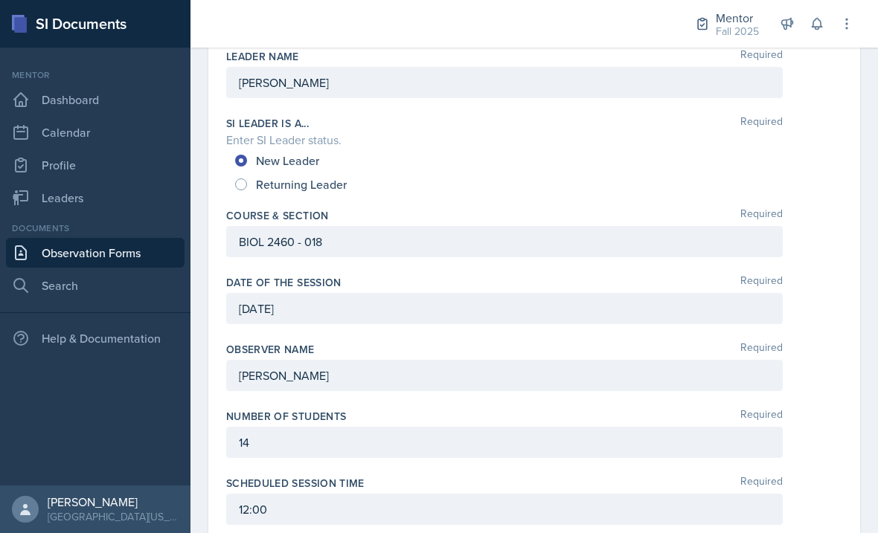
click at [376, 443] on div "14" at bounding box center [504, 442] width 556 height 31
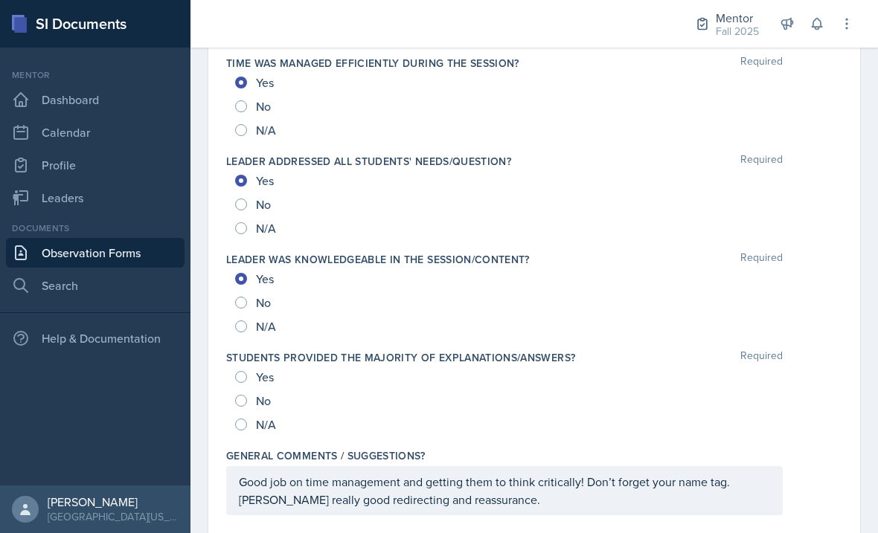
scroll to position [1543, 0]
click at [512, 507] on p "Good job on time management and getting them to think critically! Don’t forget …" at bounding box center [504, 492] width 531 height 36
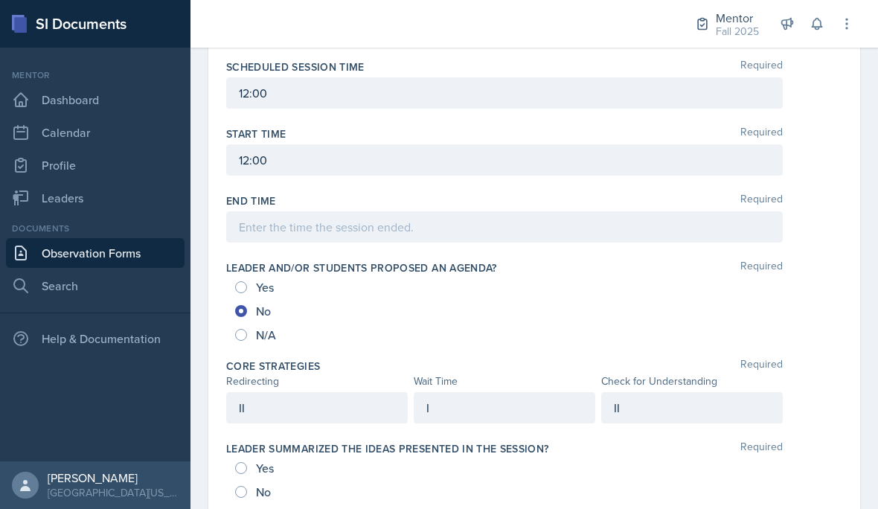
scroll to position [561, 0]
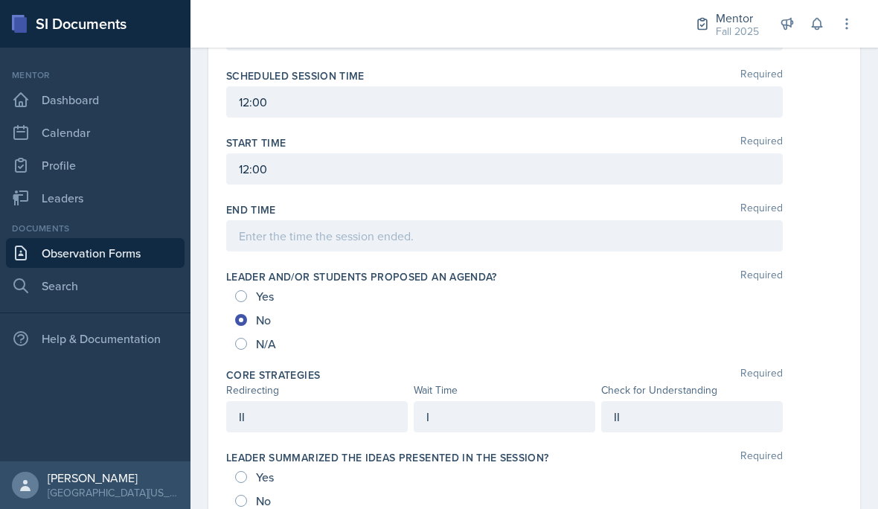
click at [530, 401] on div "I" at bounding box center [503, 416] width 181 height 31
click at [646, 401] on div "II" at bounding box center [691, 416] width 181 height 31
click at [431, 401] on div "II" at bounding box center [503, 416] width 181 height 31
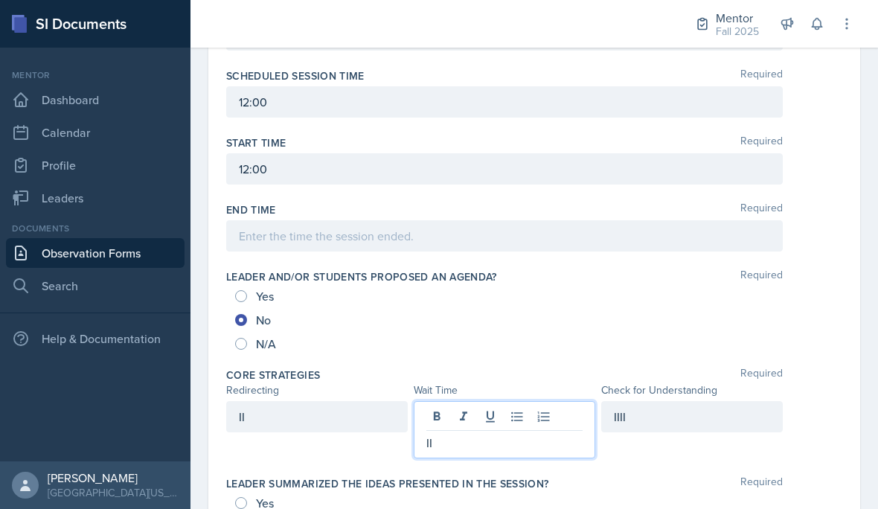
click at [469, 434] on p "II" at bounding box center [504, 443] width 156 height 18
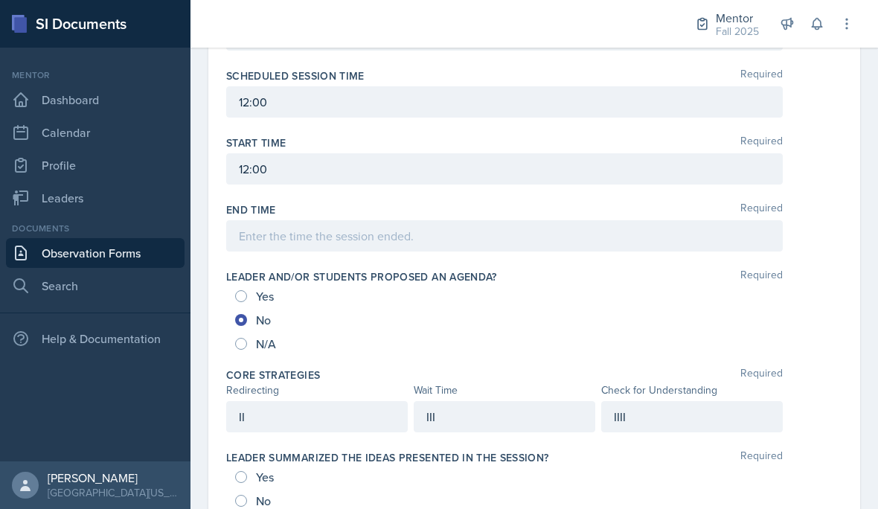
scroll to position [42, 0]
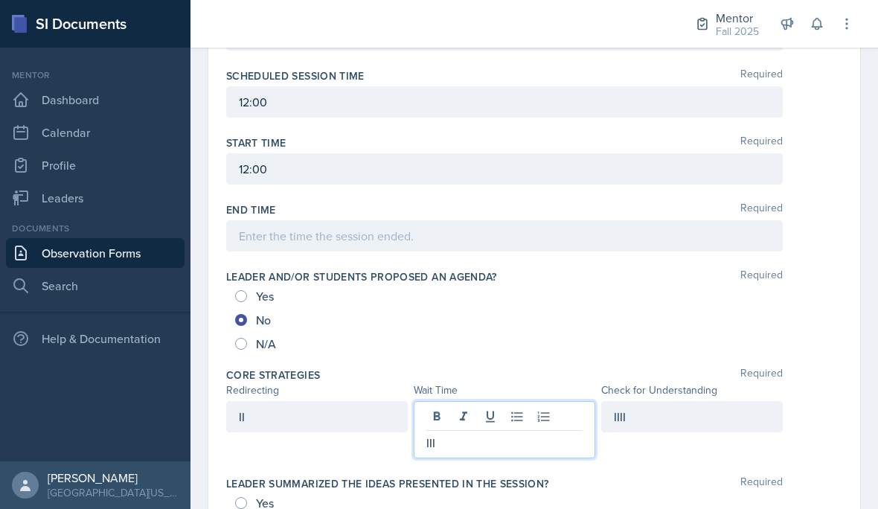
click at [665, 401] on div "IIII" at bounding box center [691, 416] width 181 height 31
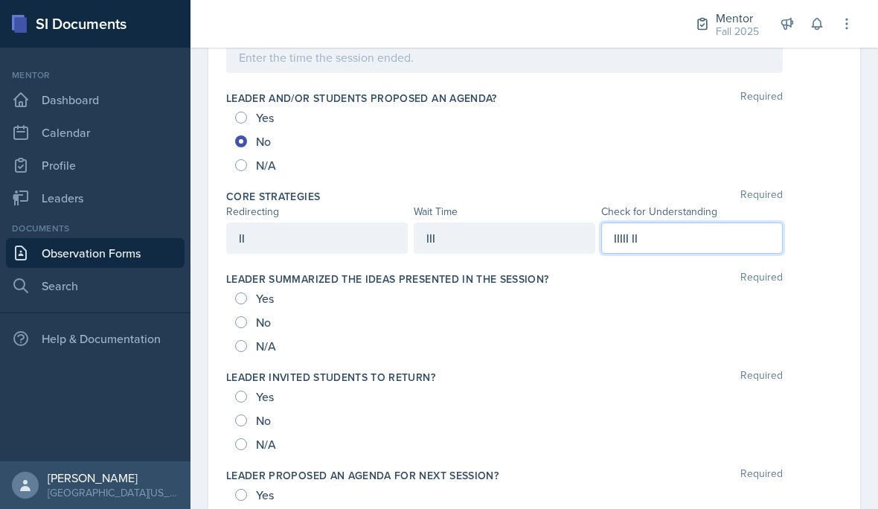
scroll to position [668, 0]
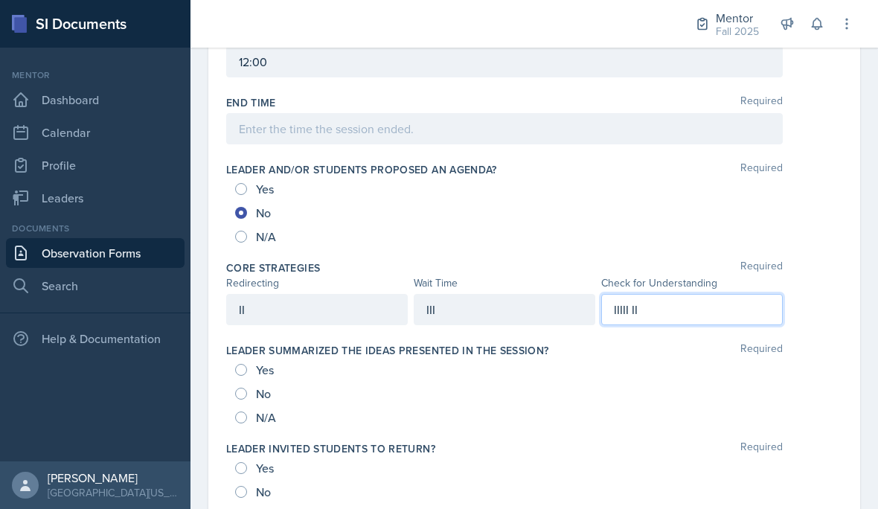
click at [318, 294] on div "II" at bounding box center [316, 309] width 181 height 31
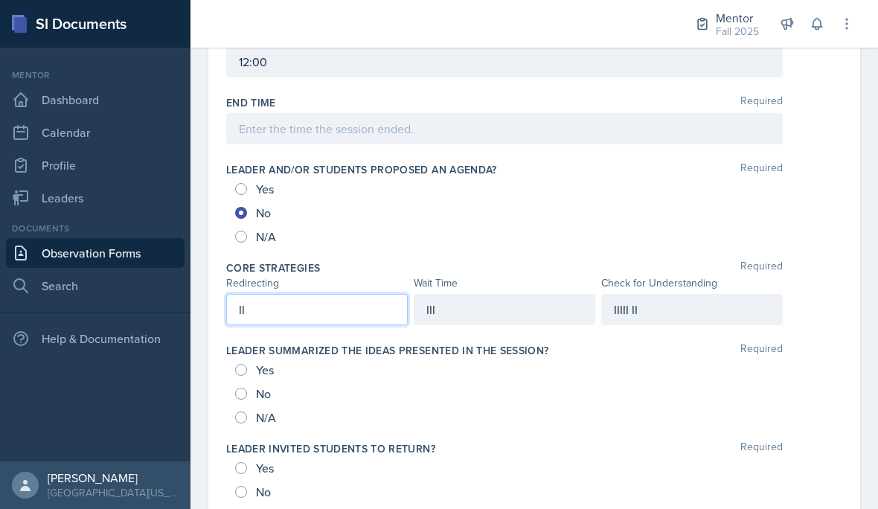
click at [482, 294] on div "III" at bounding box center [503, 309] width 181 height 31
click at [335, 294] on div "II" at bounding box center [316, 309] width 181 height 31
click at [690, 294] on div "IIIII II" at bounding box center [691, 309] width 181 height 31
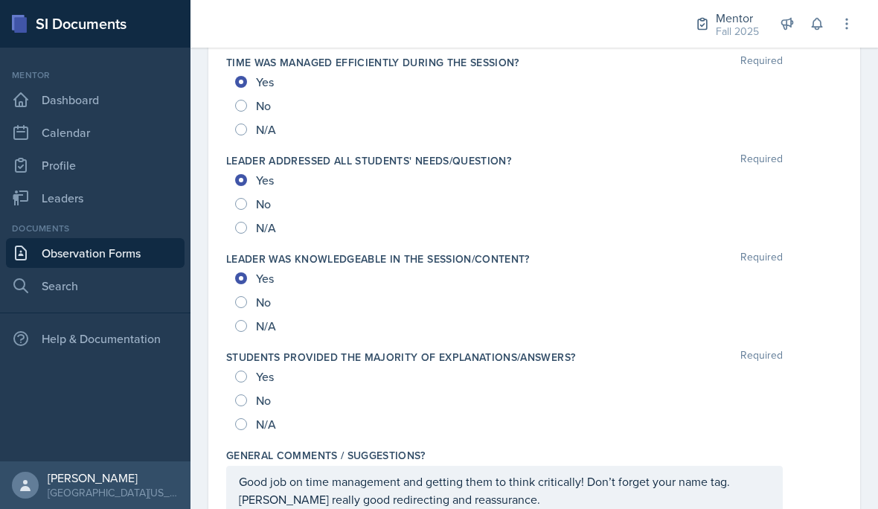
scroll to position [1543, 0]
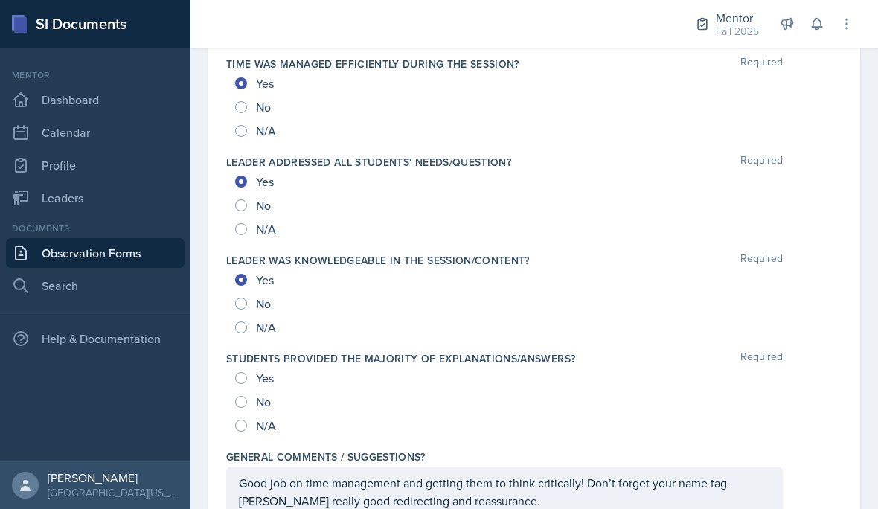
click at [741, 467] on div "Good job on time management and getting them to think critically! Don’t forget …" at bounding box center [504, 491] width 556 height 49
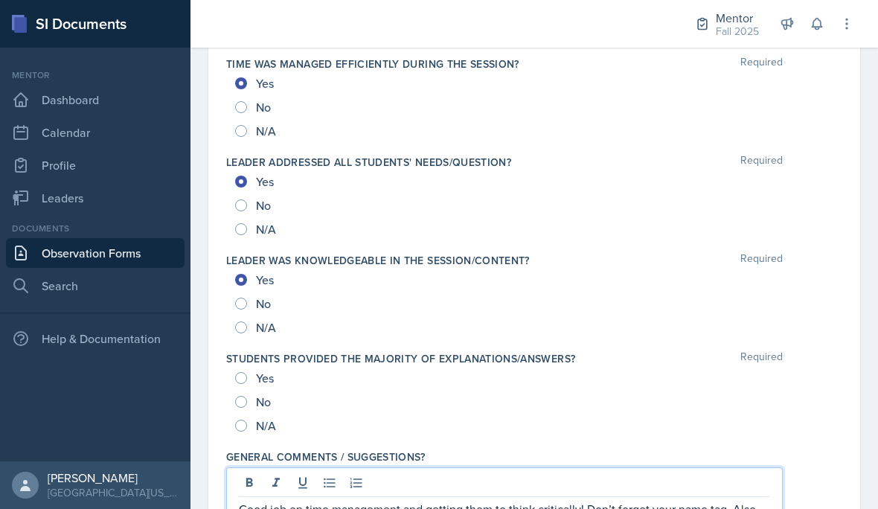
click at [734, 500] on p "Good job on time management and getting them to think critically! Don’t forget …" at bounding box center [504, 518] width 531 height 36
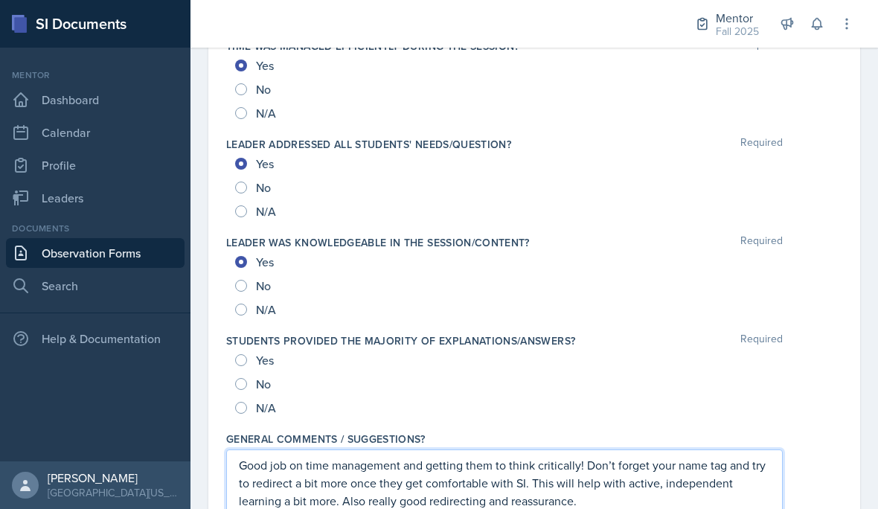
scroll to position [1561, 0]
click at [495, 456] on p "Good job on time management and getting them to think critically! Don’t forget …" at bounding box center [504, 483] width 531 height 54
click at [739, 456] on p "Good job on time management and getting them to think critically! Don’t forget …" at bounding box center [504, 483] width 531 height 54
click at [489, 456] on p "Good job on time management and getting them to think critically! Don’t forget …" at bounding box center [504, 491] width 531 height 71
click at [462, 464] on p "Good job on time management and getting them to think critically! Don’t forget …" at bounding box center [504, 491] width 531 height 71
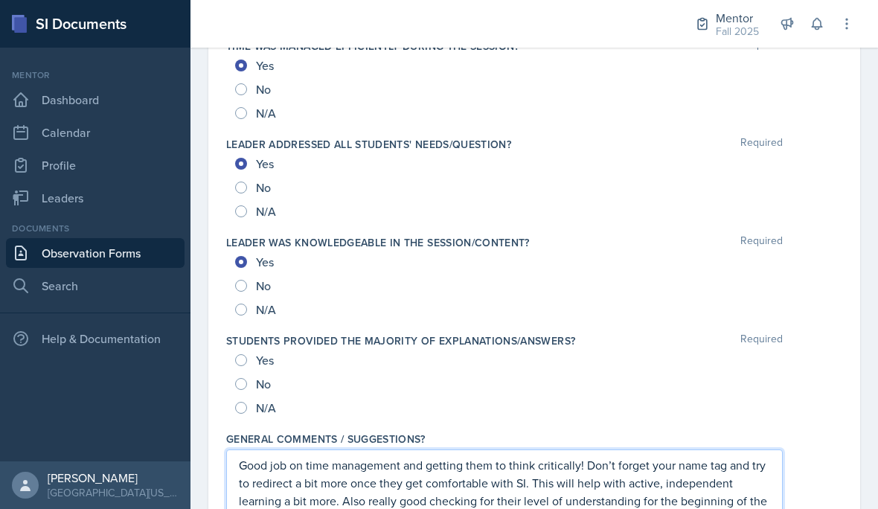
click at [479, 468] on p "Good job on time management and getting them to think critically! Don’t forget …" at bounding box center [504, 491] width 531 height 71
click at [287, 459] on p "Good job on time management and getting them to think critically! Don’t forget …" at bounding box center [504, 491] width 531 height 71
click at [310, 464] on p "Good job on time management and getting them to think critically! Don’t forget …" at bounding box center [504, 491] width 531 height 71
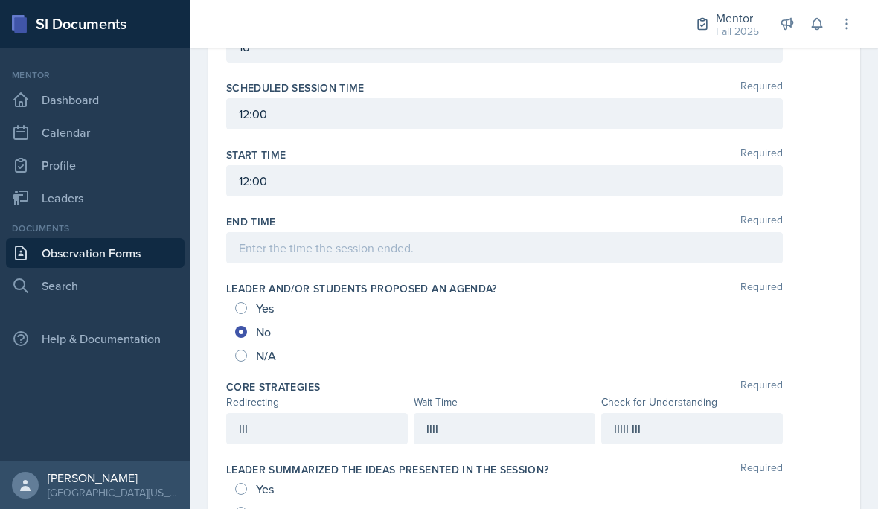
scroll to position [548, 0]
click at [536, 233] on div at bounding box center [504, 248] width 556 height 31
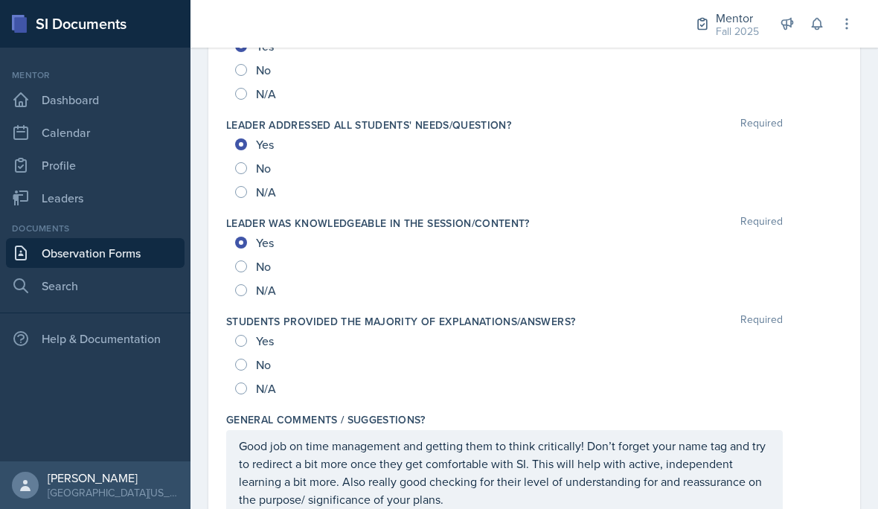
scroll to position [1579, 0]
click at [475, 459] on p "Good job on time management and getting them to think critically! Don’t forget …" at bounding box center [504, 473] width 531 height 71
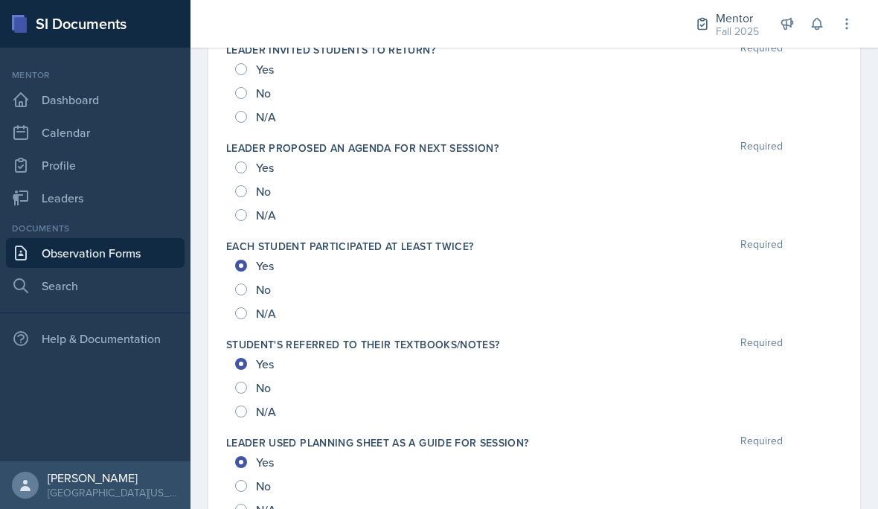
scroll to position [1064, 0]
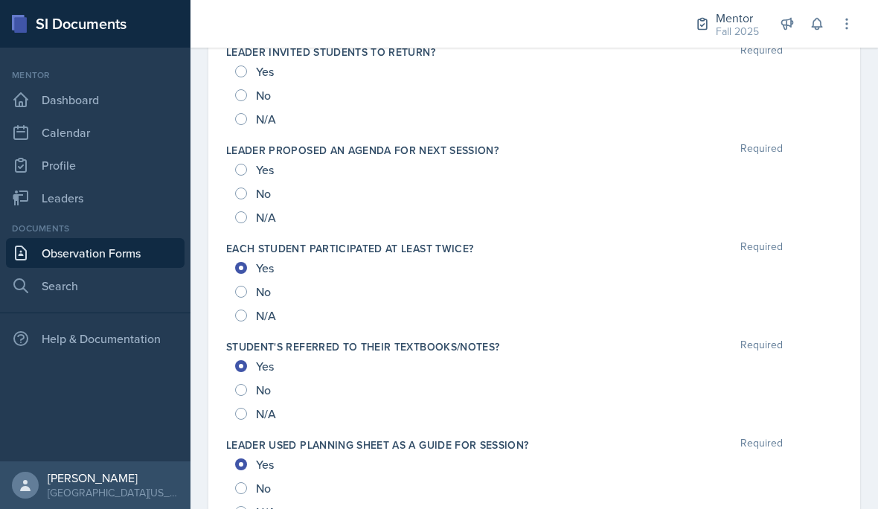
click at [260, 162] on span "Yes" at bounding box center [265, 169] width 18 height 15
click at [247, 164] on input "Yes" at bounding box center [241, 170] width 12 height 12
radio input "true"
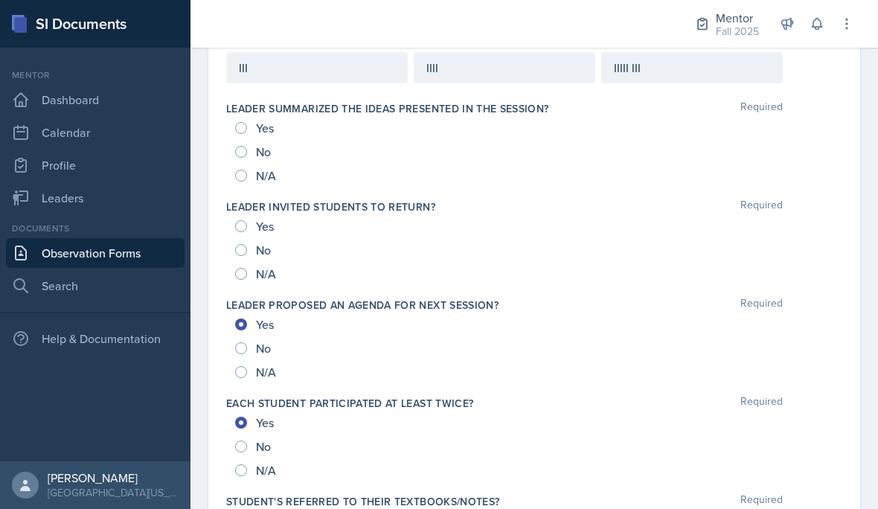
scroll to position [896, 0]
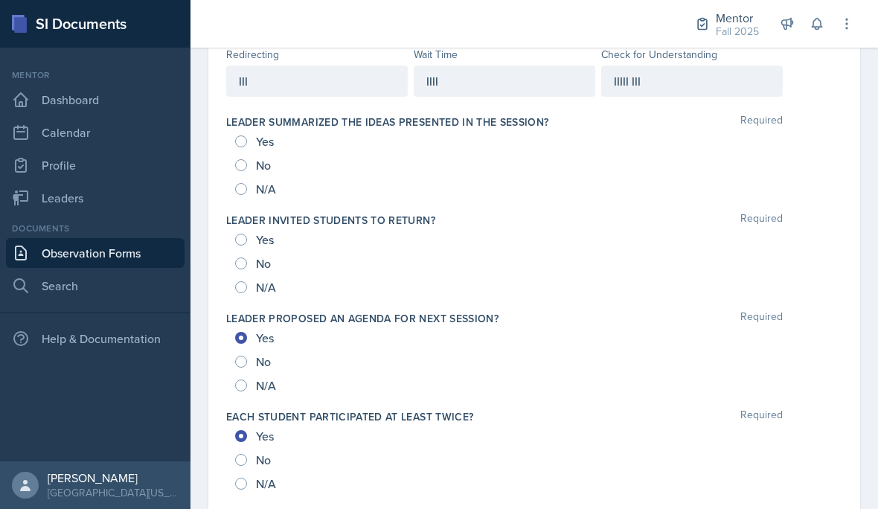
click at [241, 159] on input "No" at bounding box center [241, 165] width 12 height 12
radio input "true"
click at [238, 257] on input "No" at bounding box center [241, 263] width 12 height 12
radio input "true"
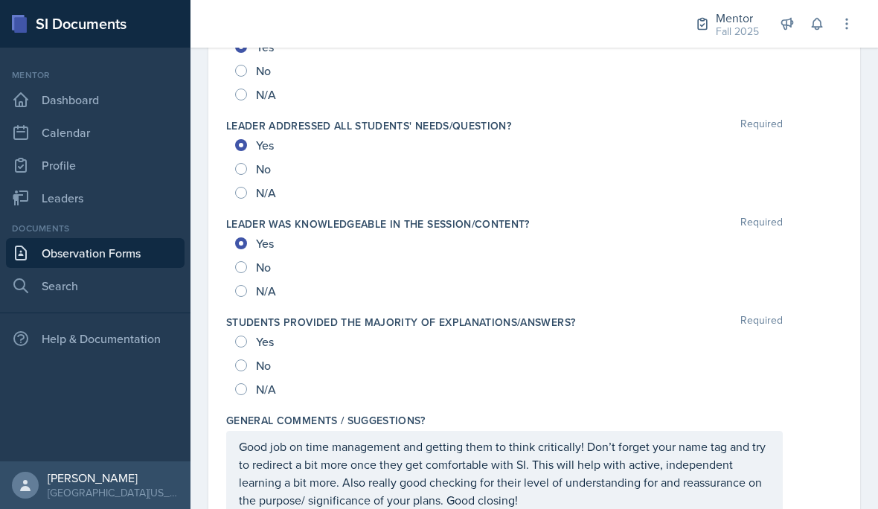
scroll to position [1579, 0]
click at [257, 335] on span "Yes" at bounding box center [265, 342] width 18 height 15
click at [247, 336] on input "Yes" at bounding box center [241, 342] width 12 height 12
radio input "true"
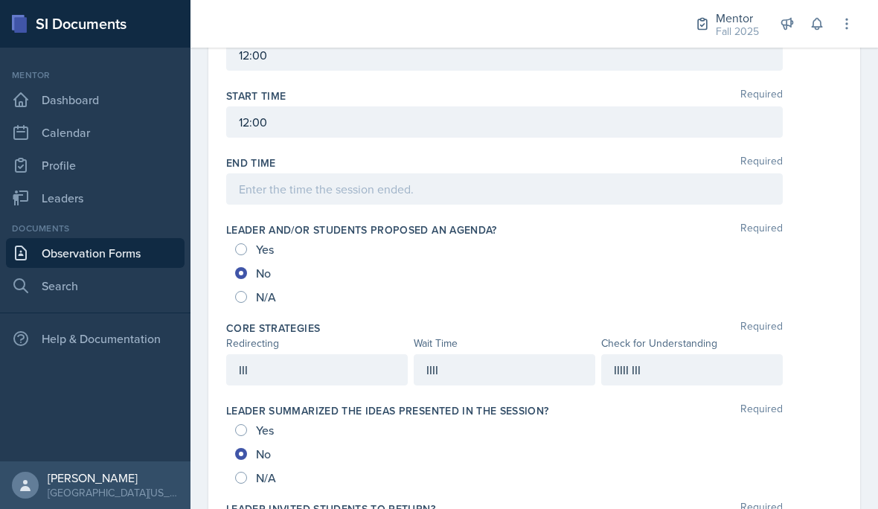
scroll to position [501, 0]
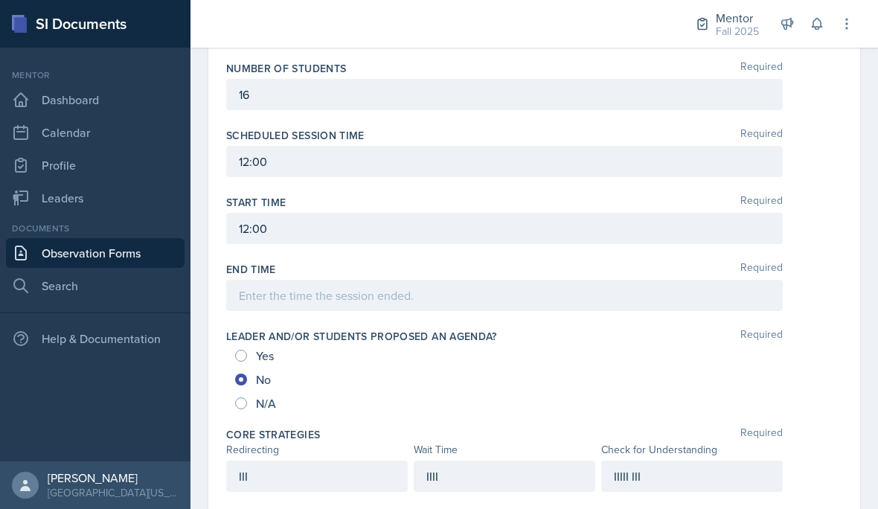
click at [510, 280] on div at bounding box center [504, 295] width 556 height 31
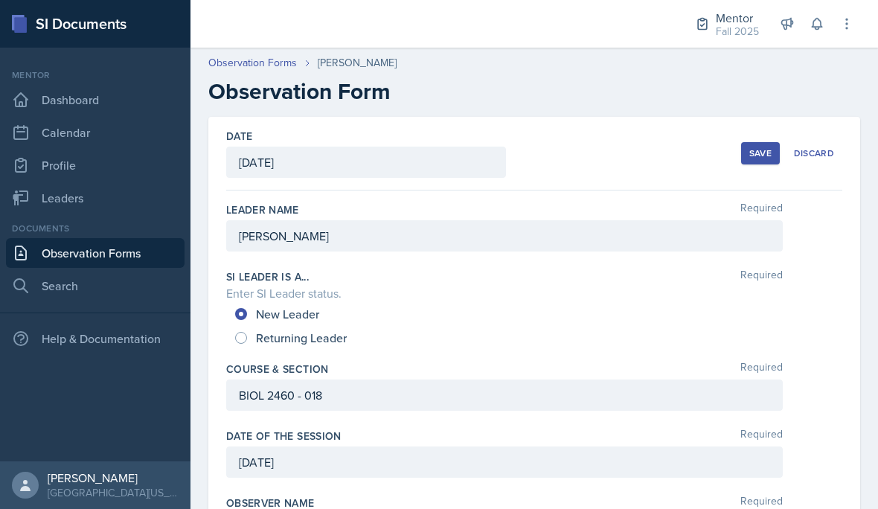
scroll to position [0, 0]
click at [759, 142] on button "Save" at bounding box center [760, 153] width 39 height 22
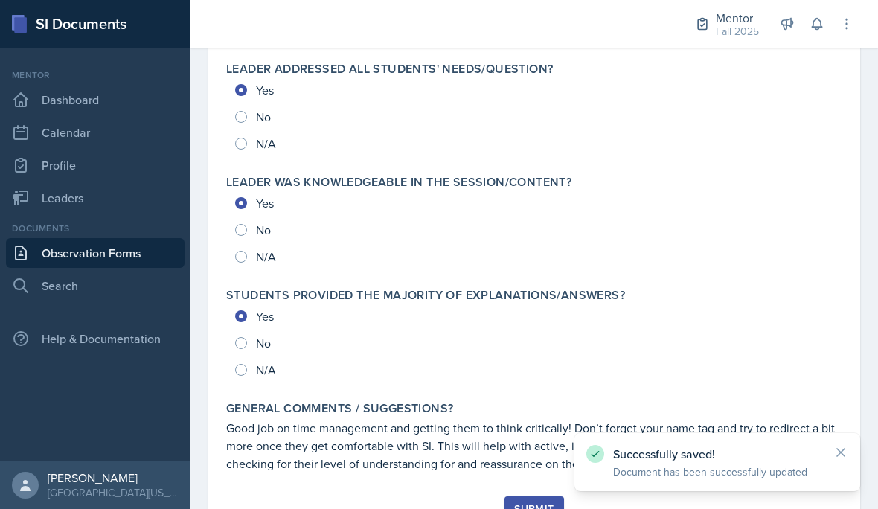
scroll to position [1620, 0]
click at [527, 503] on div "Submit" at bounding box center [533, 509] width 39 height 12
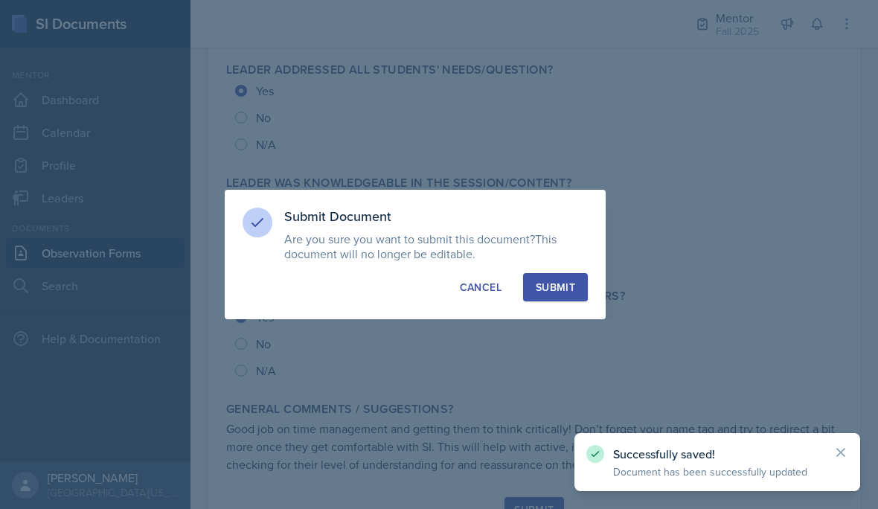
click at [544, 285] on div "Submit" at bounding box center [554, 287] width 39 height 15
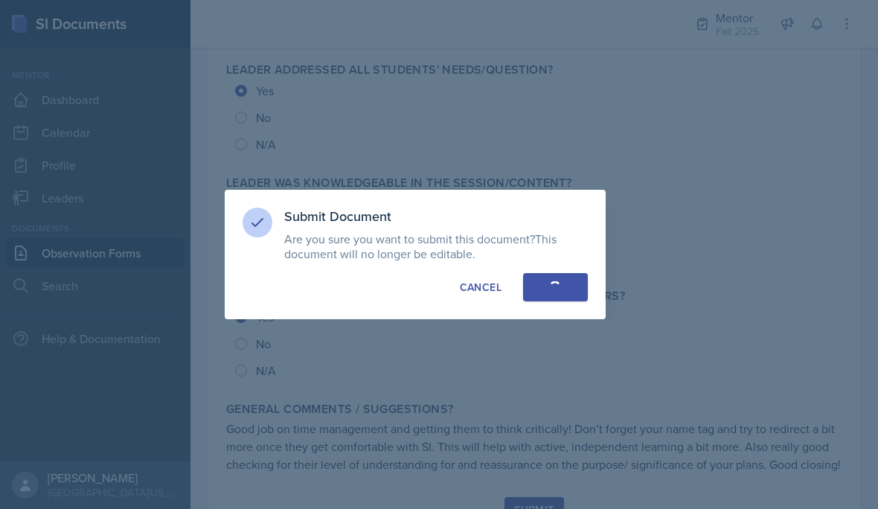
radio input "true"
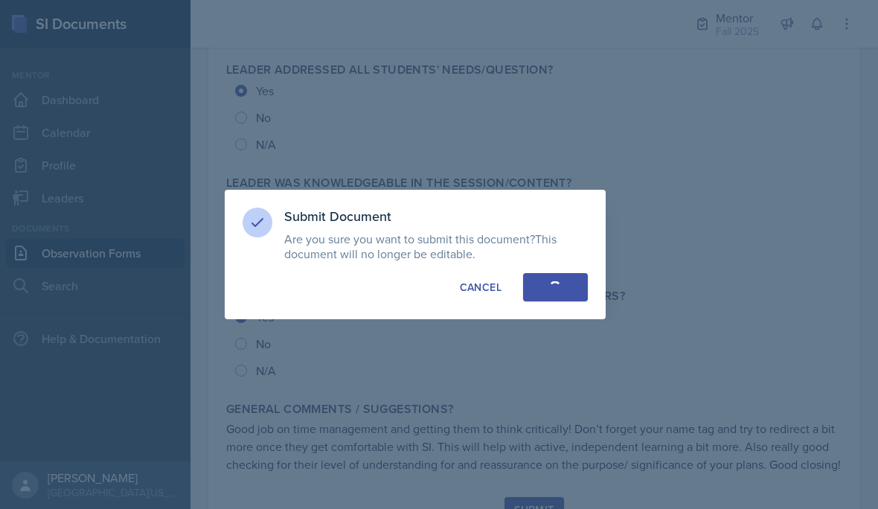
radio input "true"
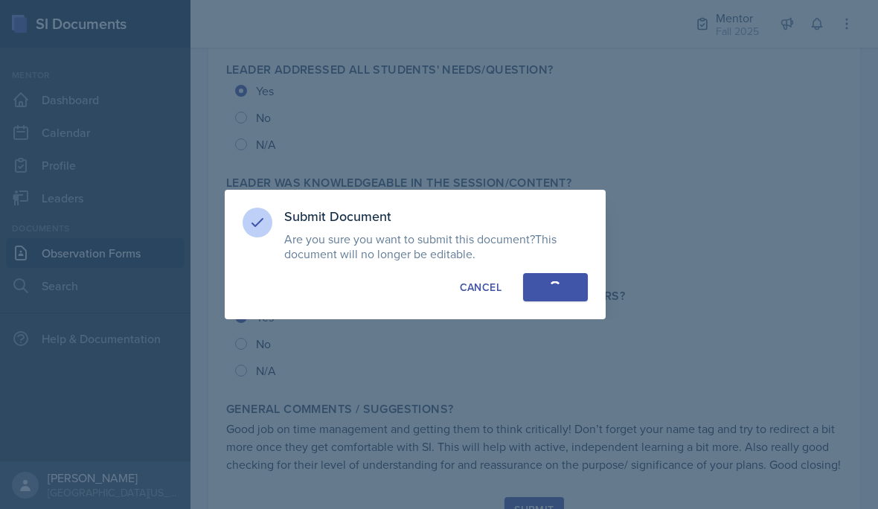
radio input "true"
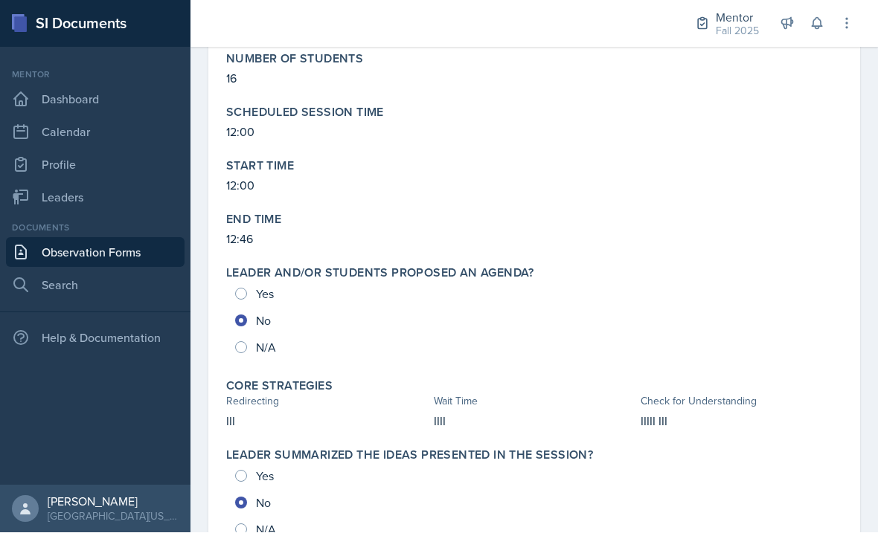
scroll to position [432, 0]
